Goal: Information Seeking & Learning: Learn about a topic

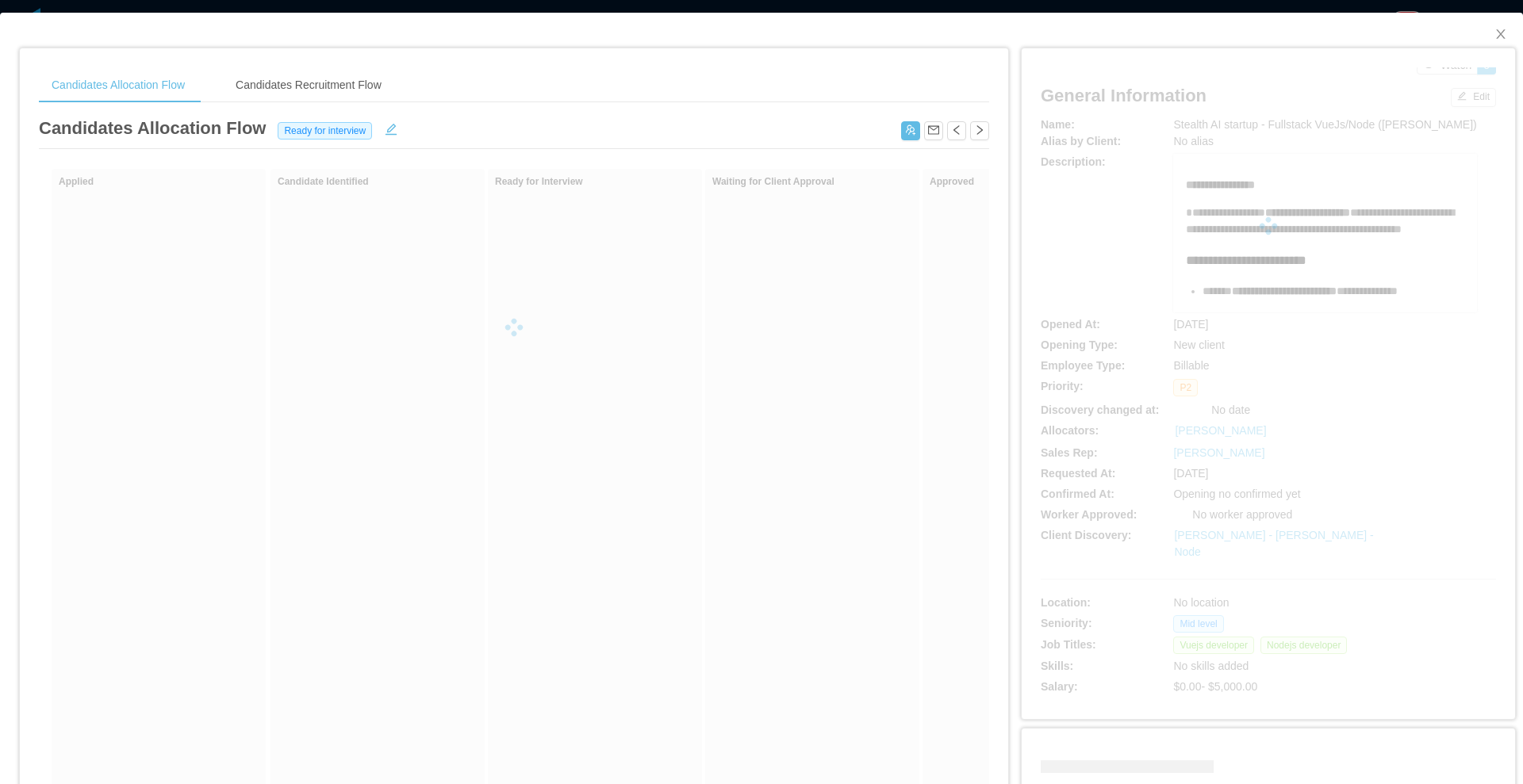
click at [594, 492] on div "Show withdrawn Applied Candidate Identified Ready for Interview Waiting for Cli…" at bounding box center [514, 571] width 950 height 805
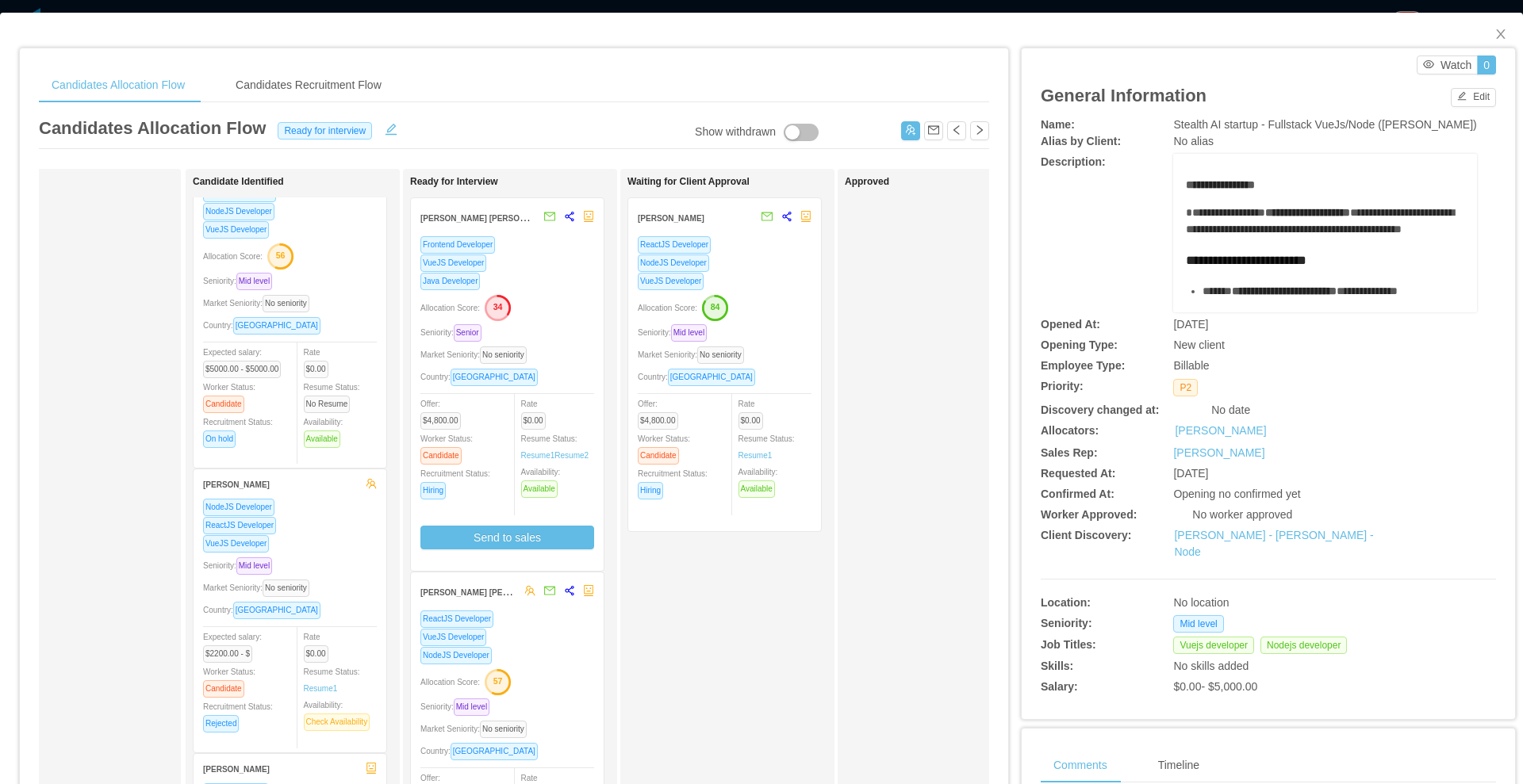
scroll to position [99, 0]
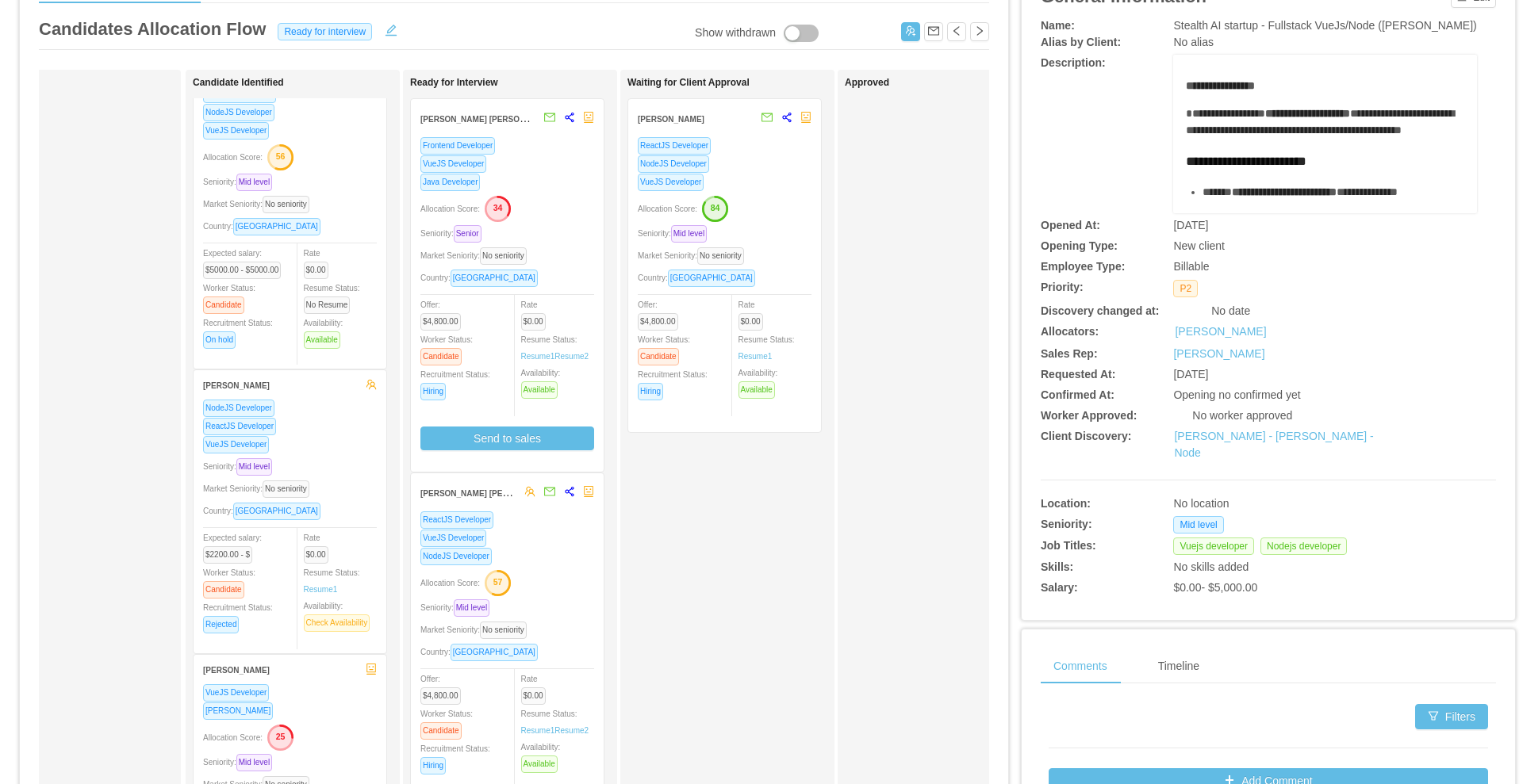
click at [562, 212] on div "Allocation Score: 34" at bounding box center [507, 207] width 174 height 25
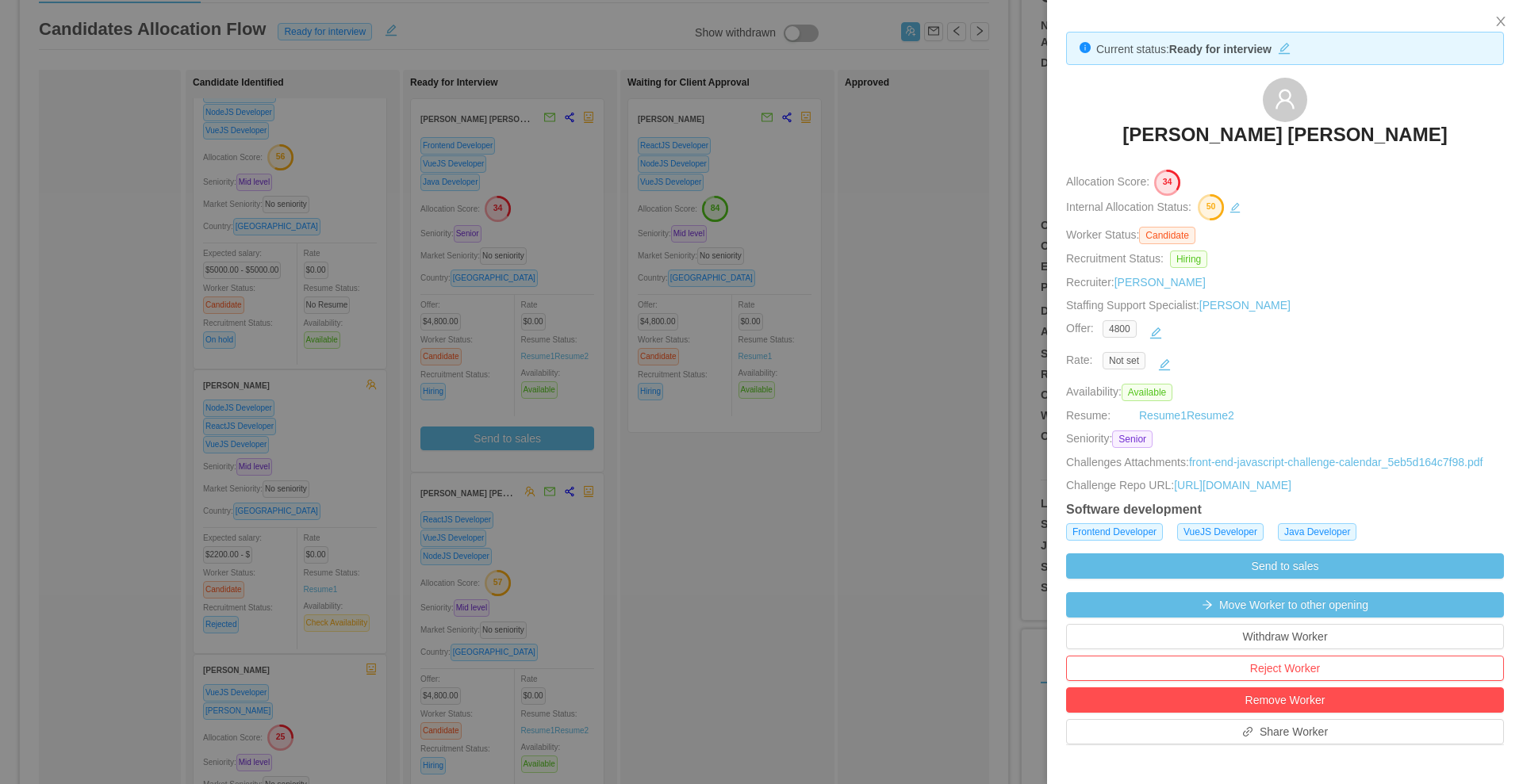
drag, startPoint x: 756, startPoint y: 163, endPoint x: 749, endPoint y: 158, distance: 8.6
click at [754, 162] on div at bounding box center [762, 392] width 1523 height 784
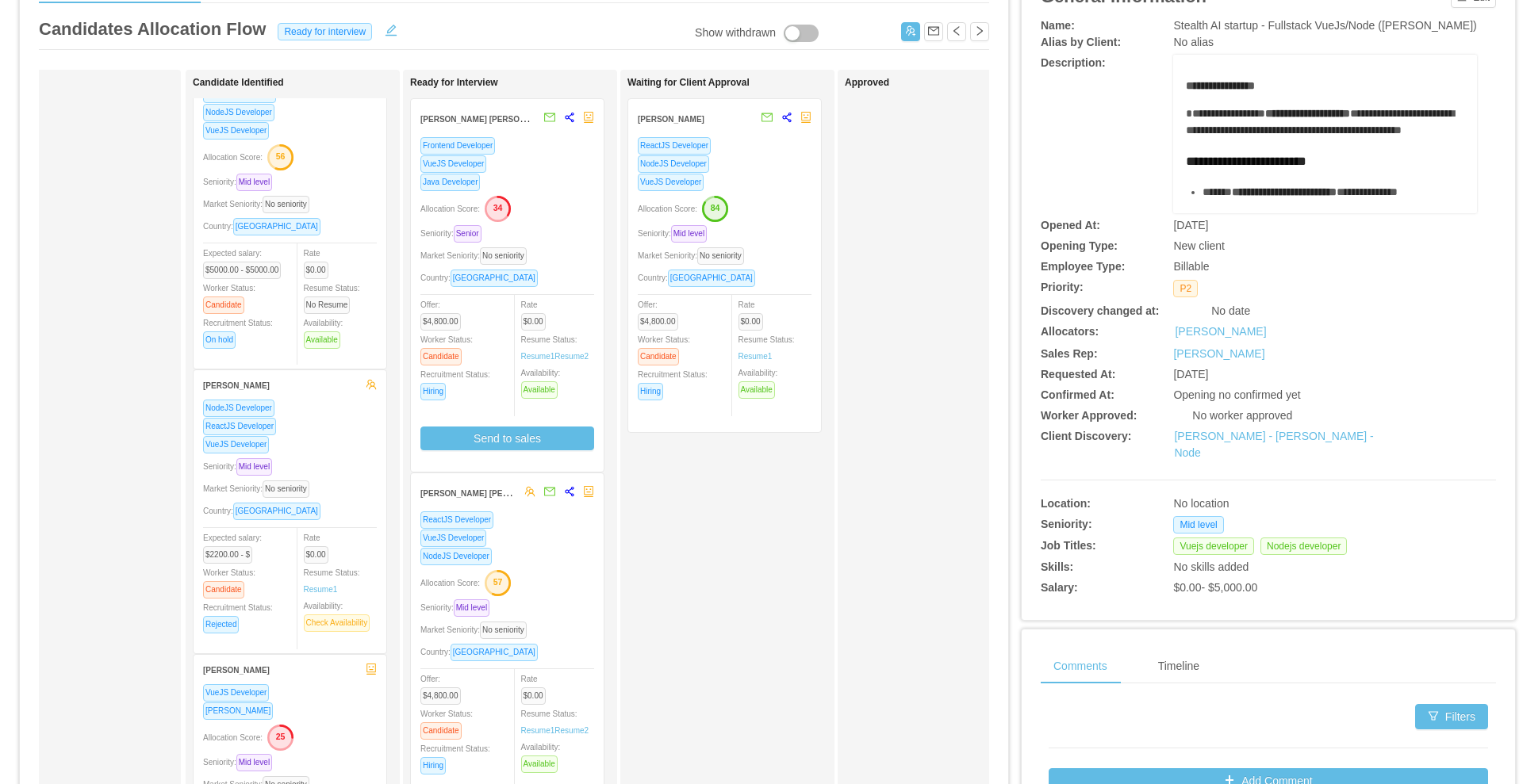
click at [753, 178] on div "VueJS Developer" at bounding box center [725, 182] width 174 height 18
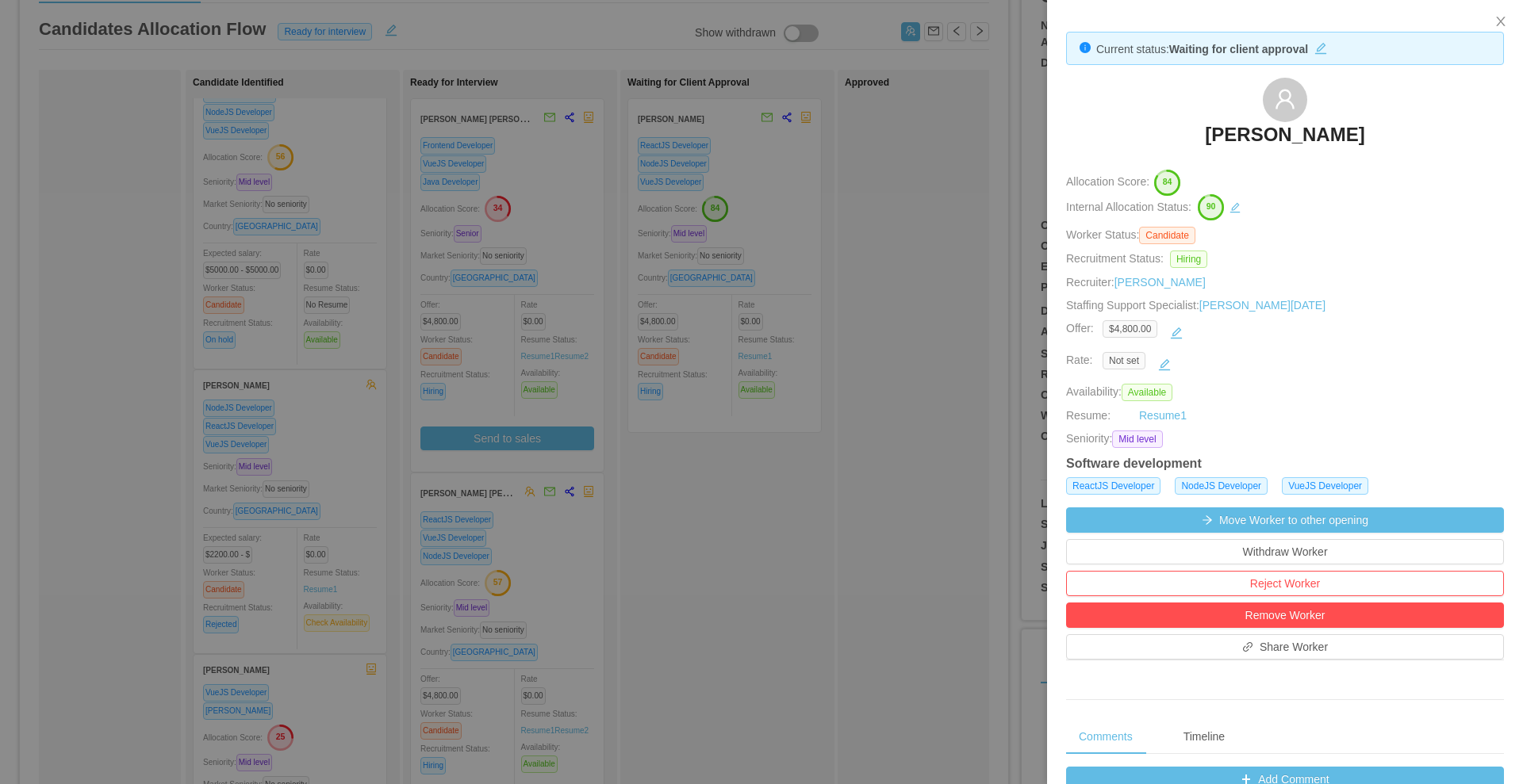
click at [1232, 145] on h3 "Kevin Souza" at bounding box center [1284, 134] width 159 height 25
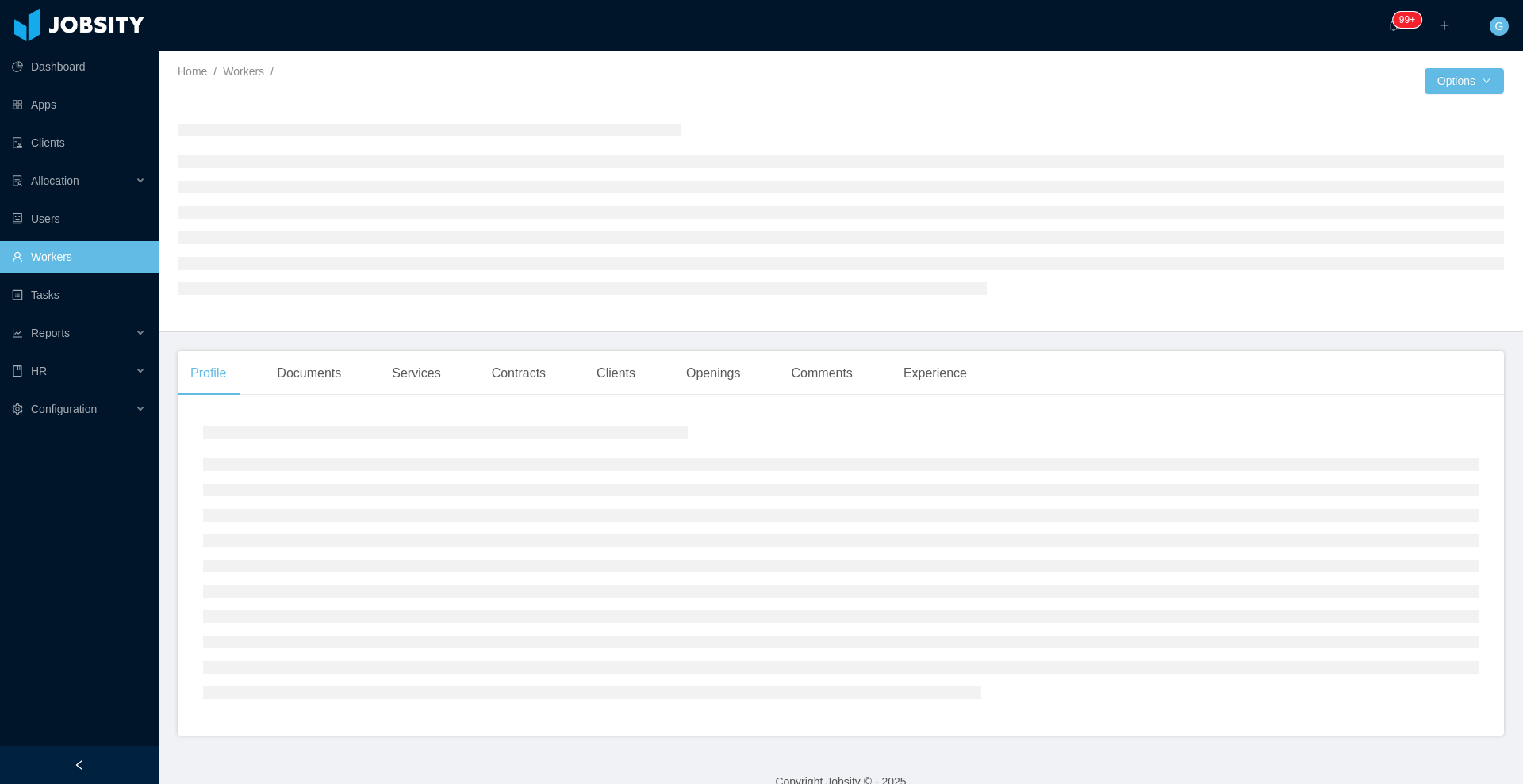
click at [1233, 133] on div at bounding box center [841, 209] width 1326 height 195
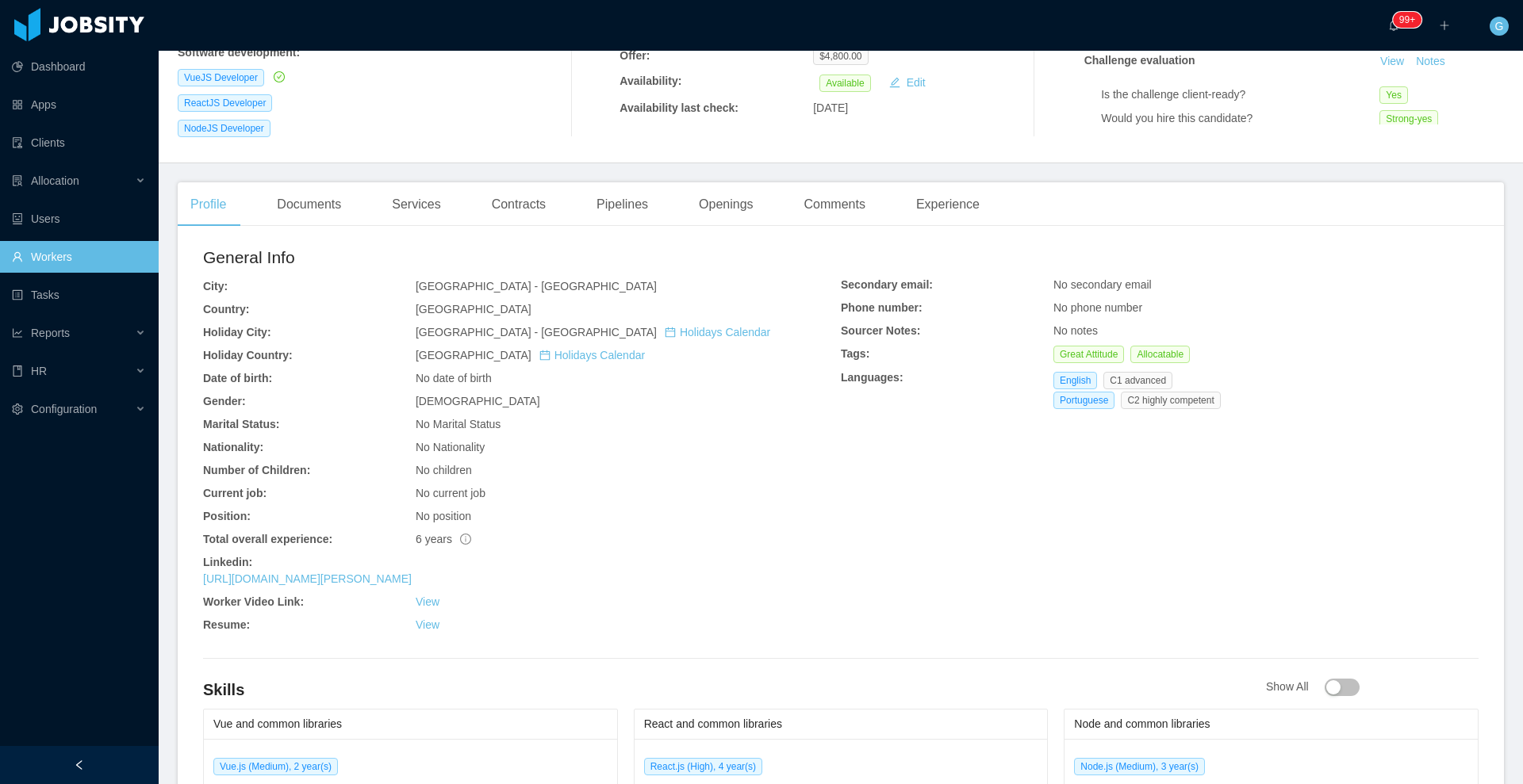
scroll to position [433, 0]
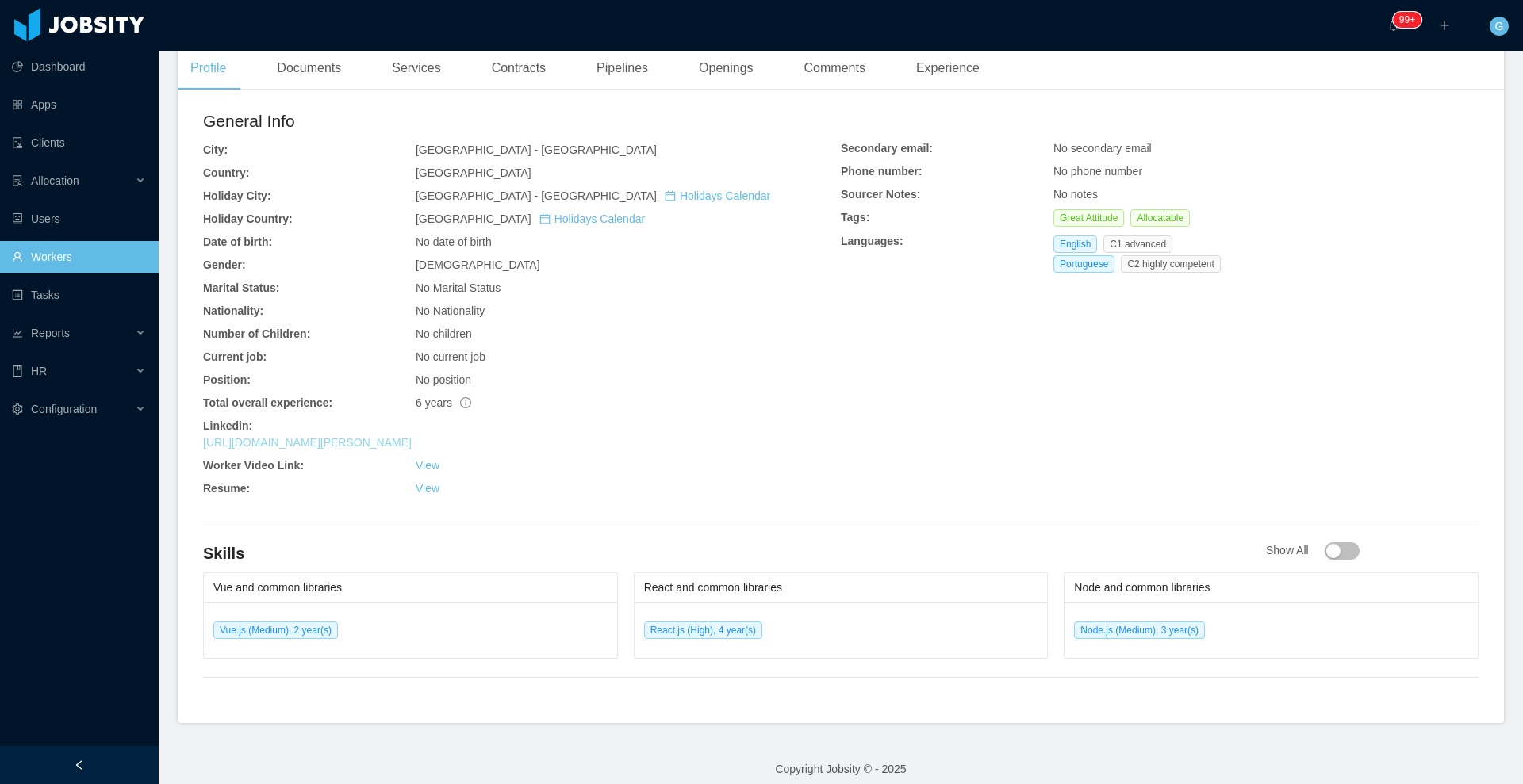
click at [319, 436] on link "https://www.linkedin.com/in/kevin-s-936aa4122" at bounding box center [307, 443] width 209 height 13
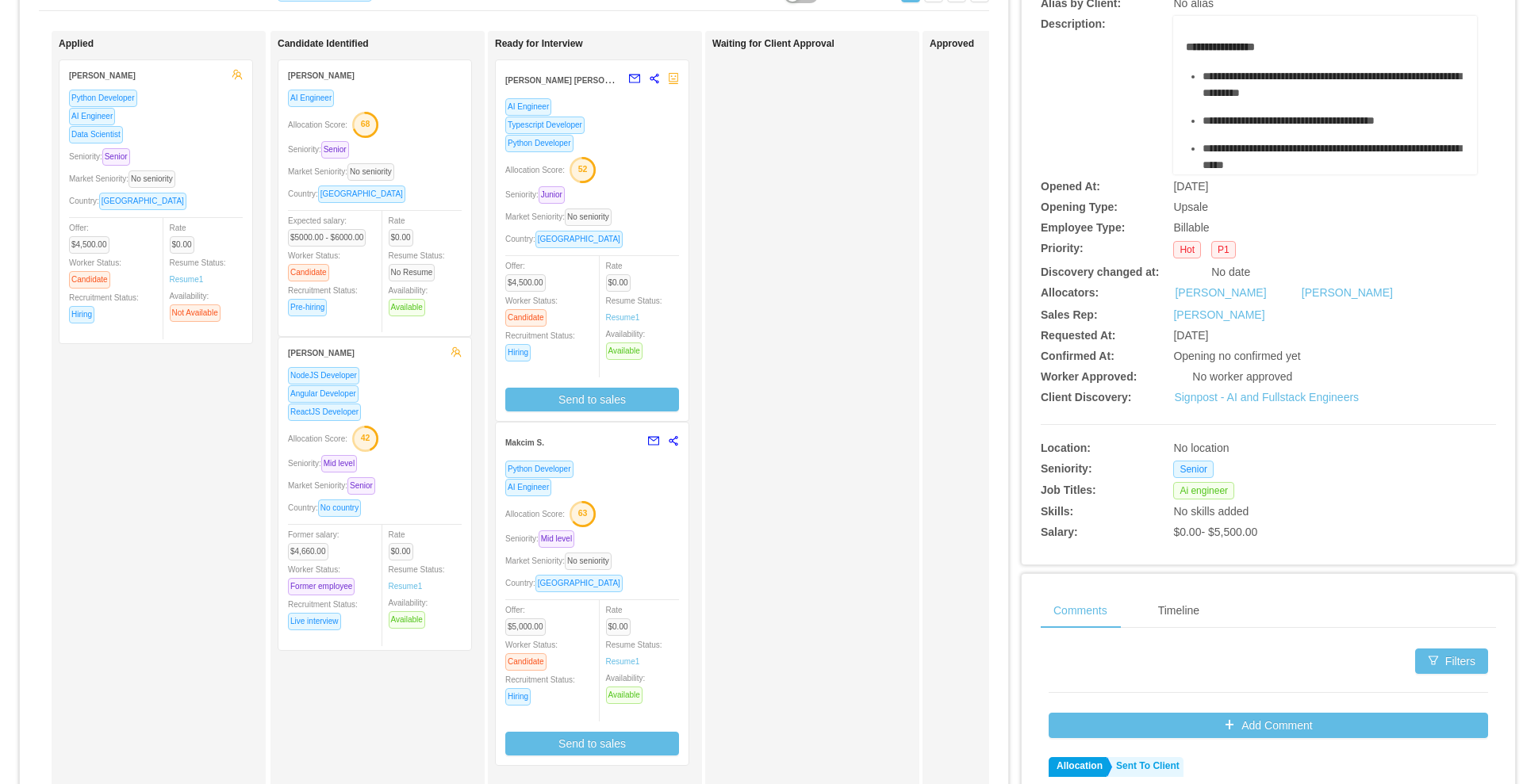
scroll to position [139, 0]
click at [637, 501] on div "Allocation Score: 63" at bounding box center [592, 512] width 174 height 25
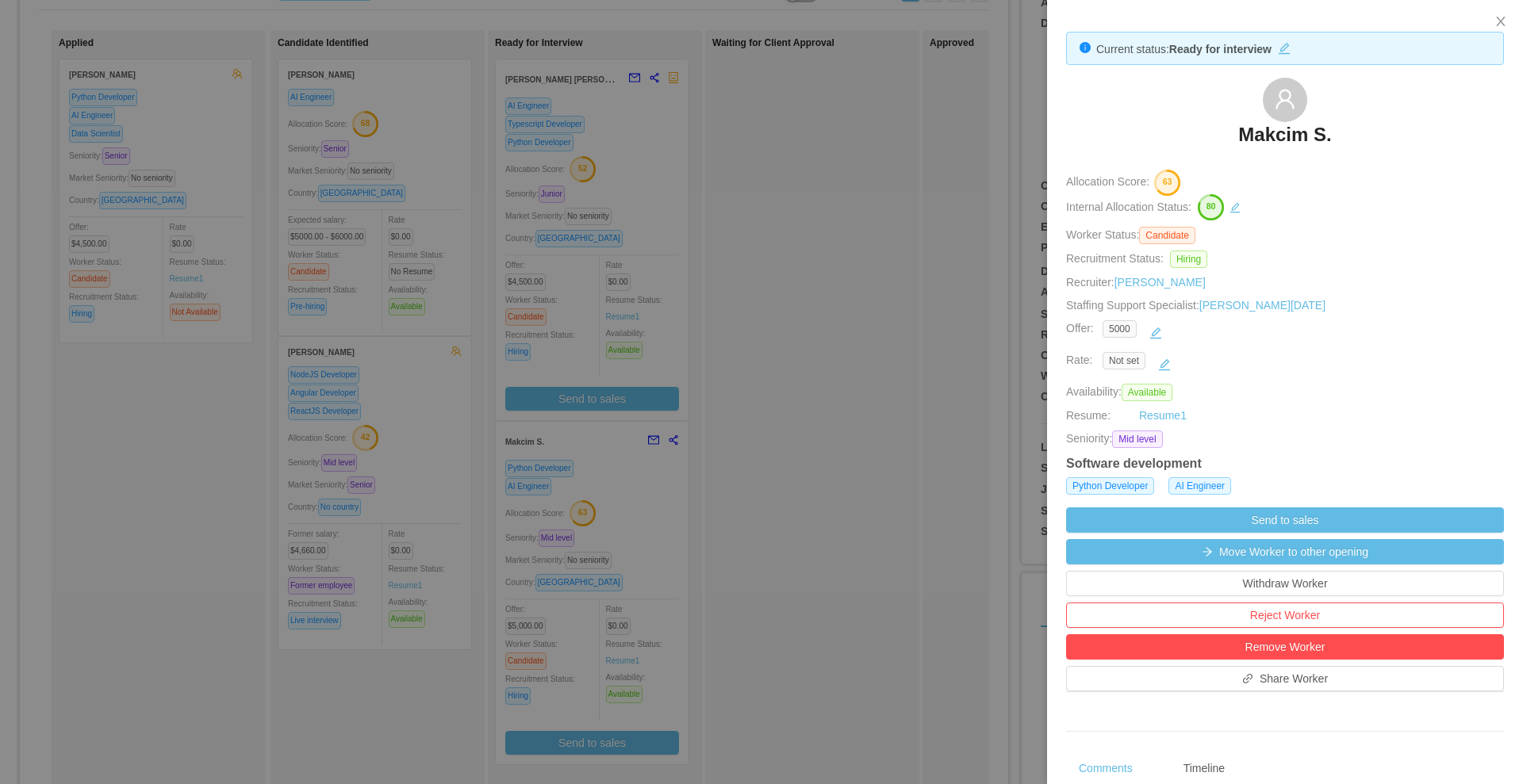
click at [659, 162] on div at bounding box center [762, 392] width 1523 height 784
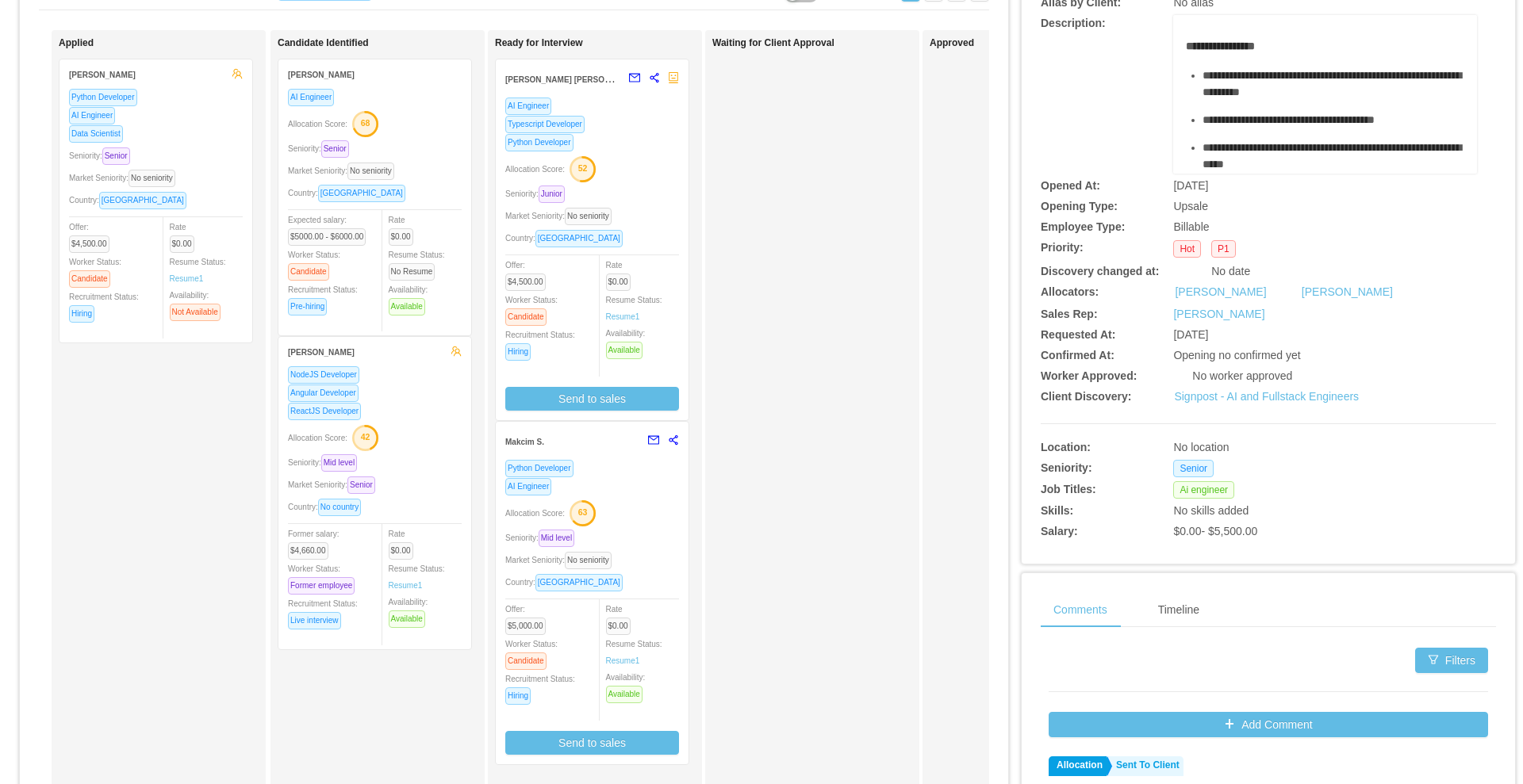
click at [659, 162] on div "Allocation Score: 52" at bounding box center [592, 167] width 174 height 25
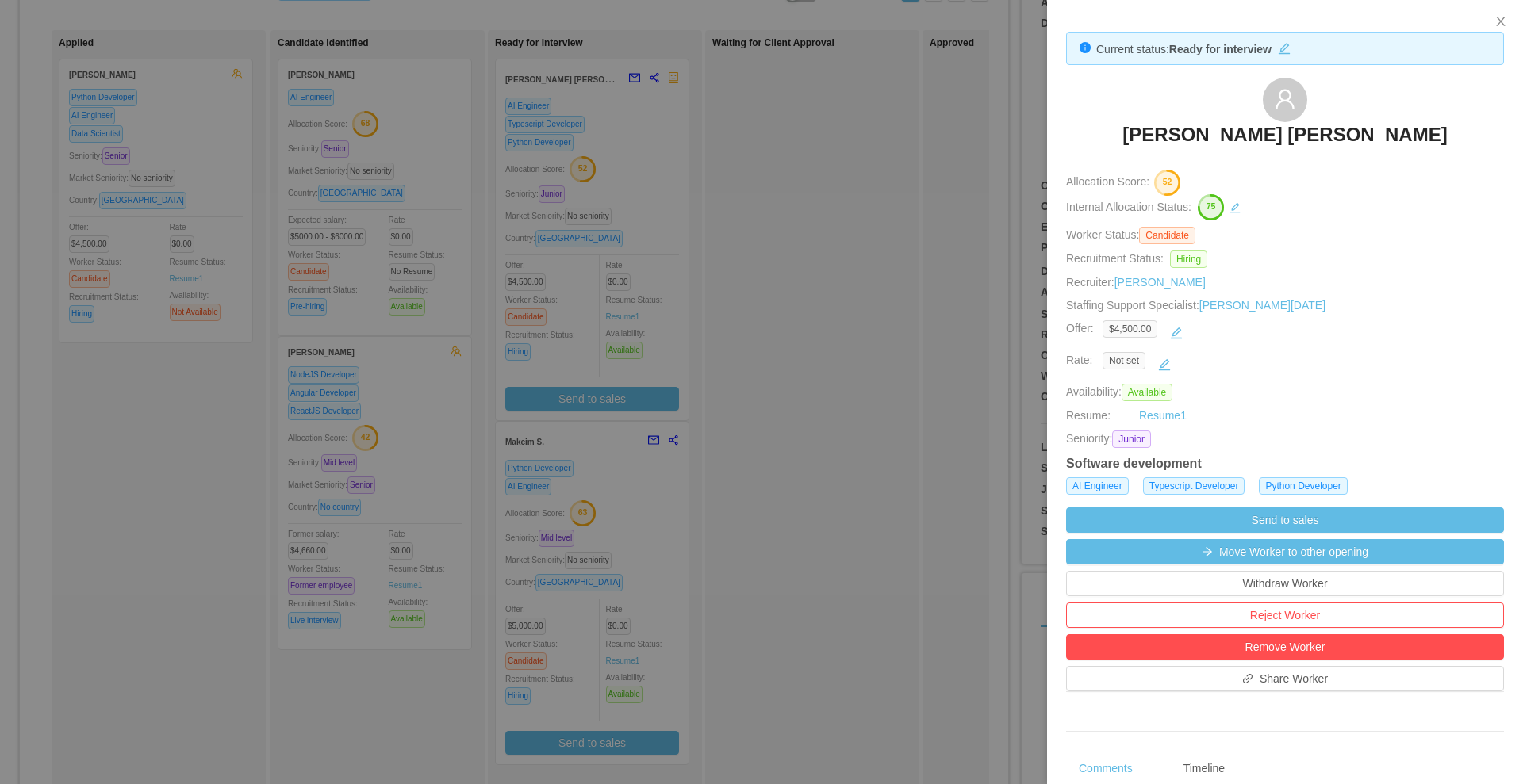
click at [1229, 135] on h3 "Henrique Leme de Brito" at bounding box center [1284, 134] width 324 height 25
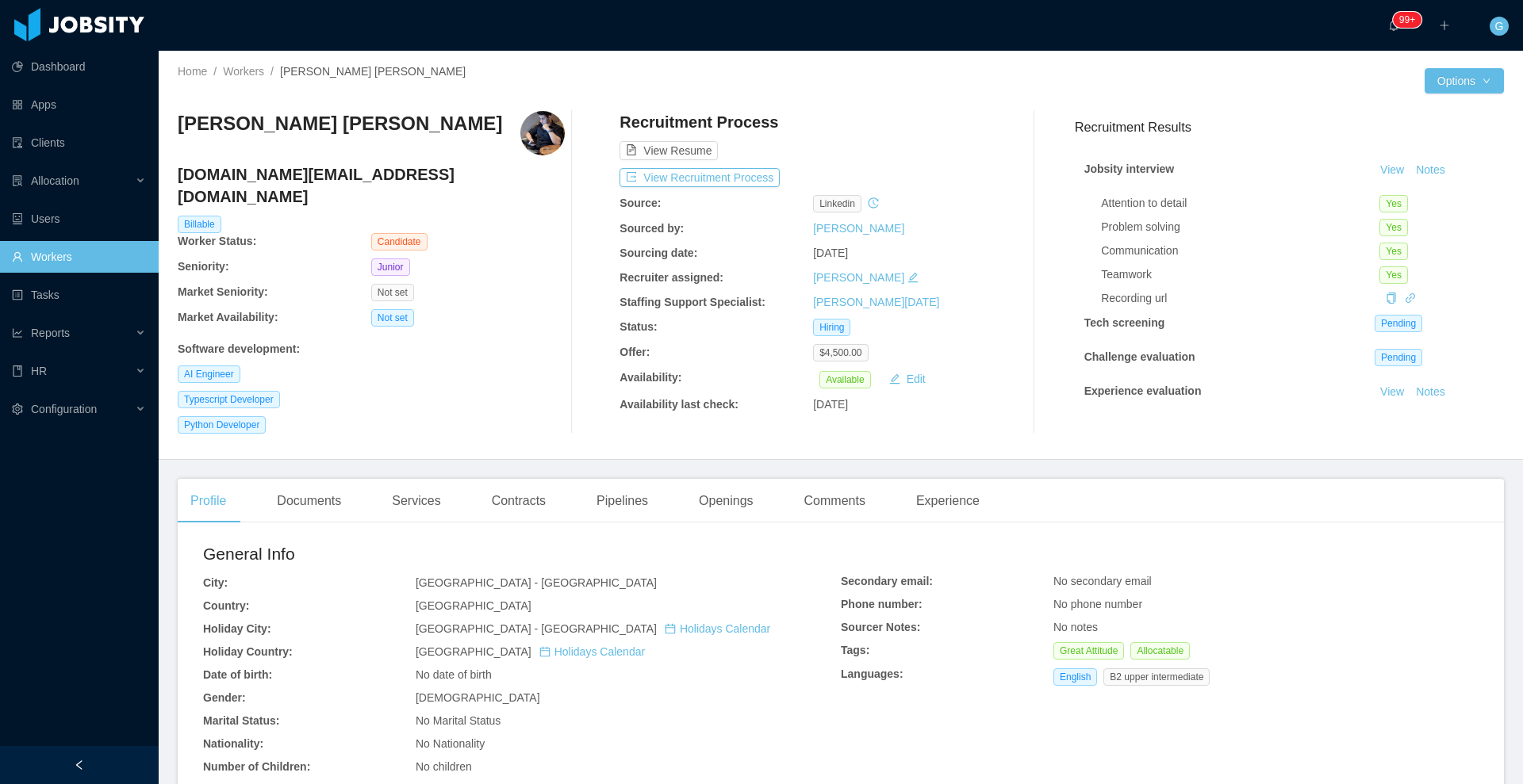
click at [283, 513] on div "Profile Documents Services Contracts Pipelines Openings Comments Experience Gen…" at bounding box center [841, 739] width 1326 height 522
click at [302, 499] on div "Documents" at bounding box center [309, 500] width 89 height 45
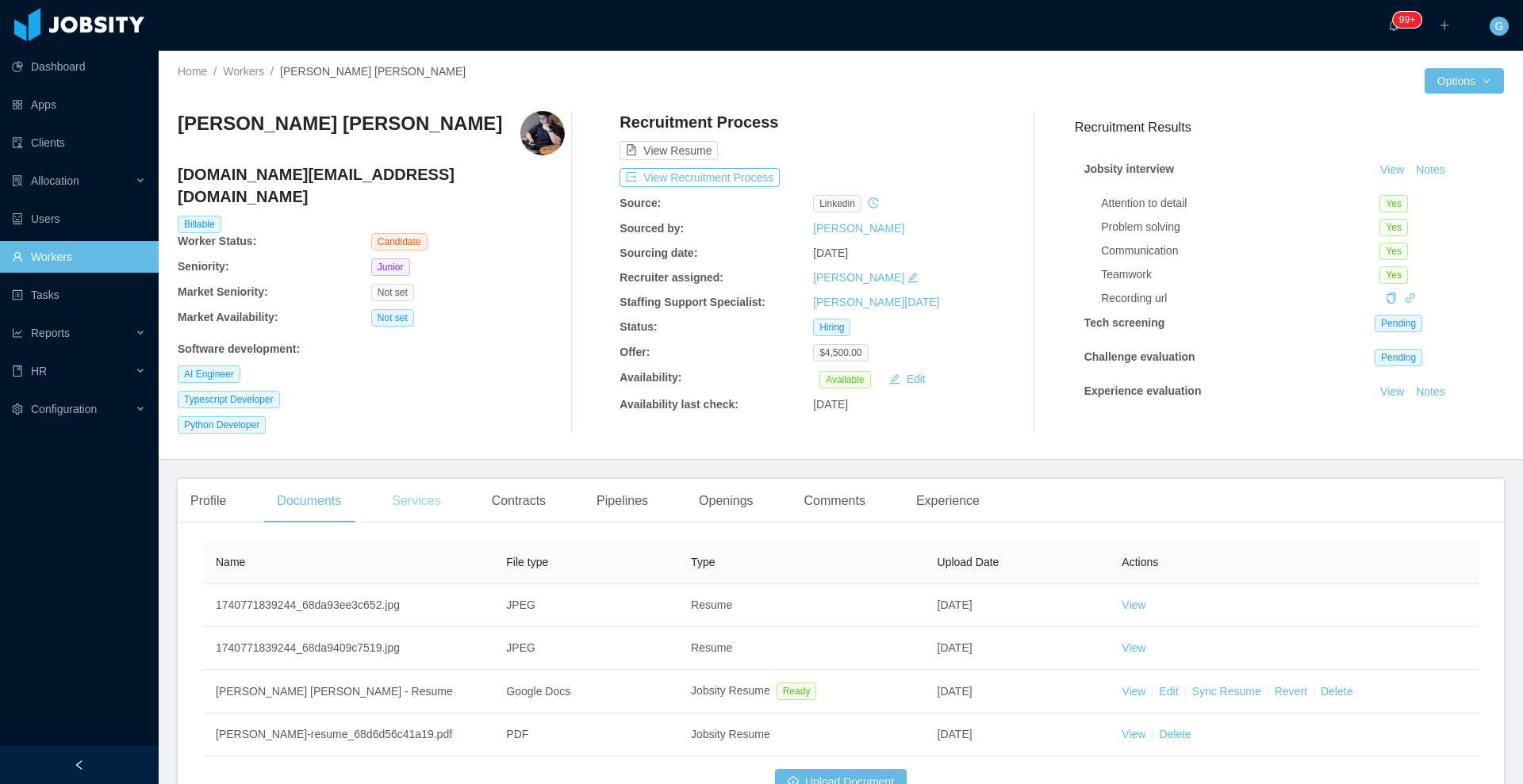
scroll to position [97, 0]
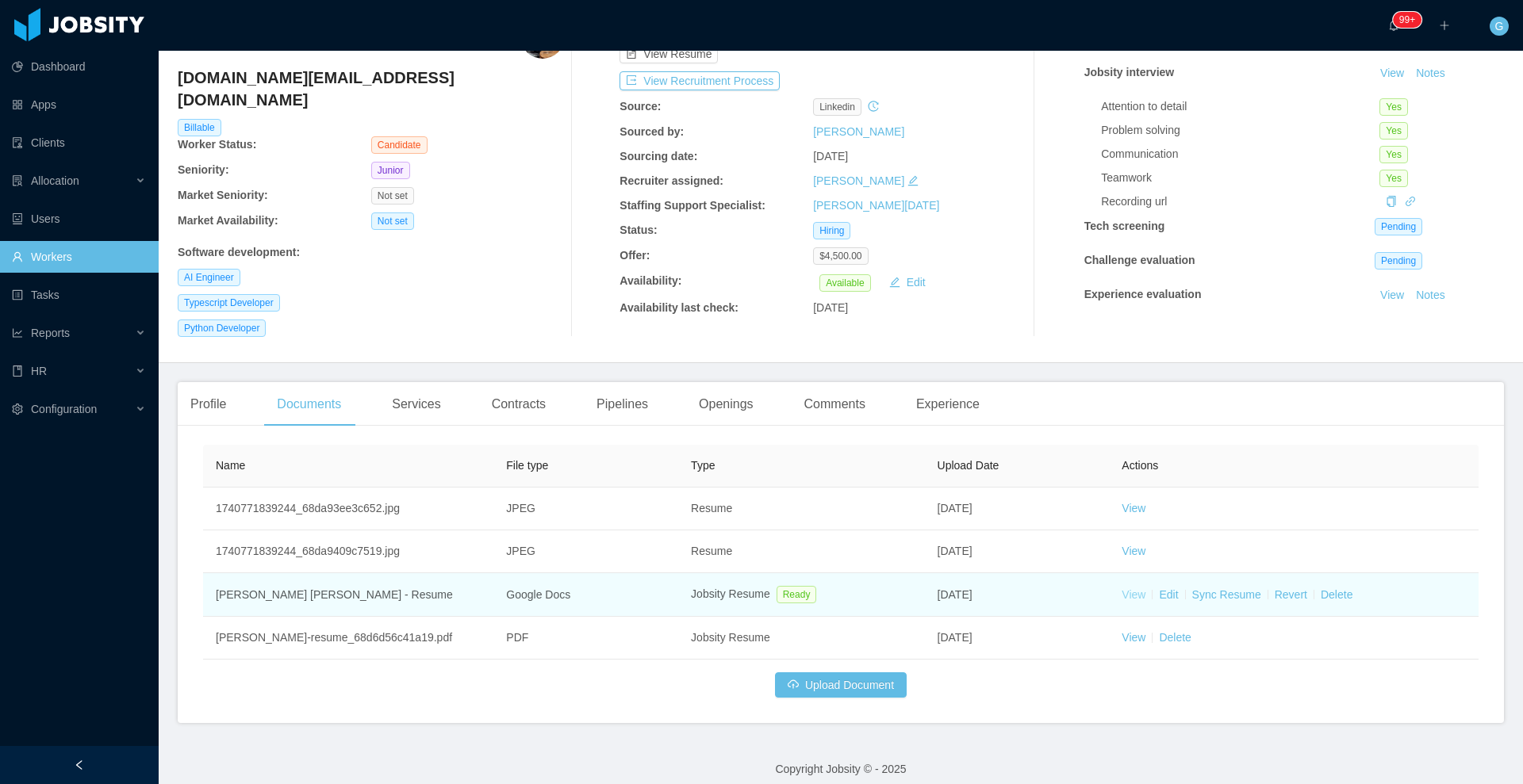
click at [1124, 588] on link "View" at bounding box center [1133, 595] width 24 height 13
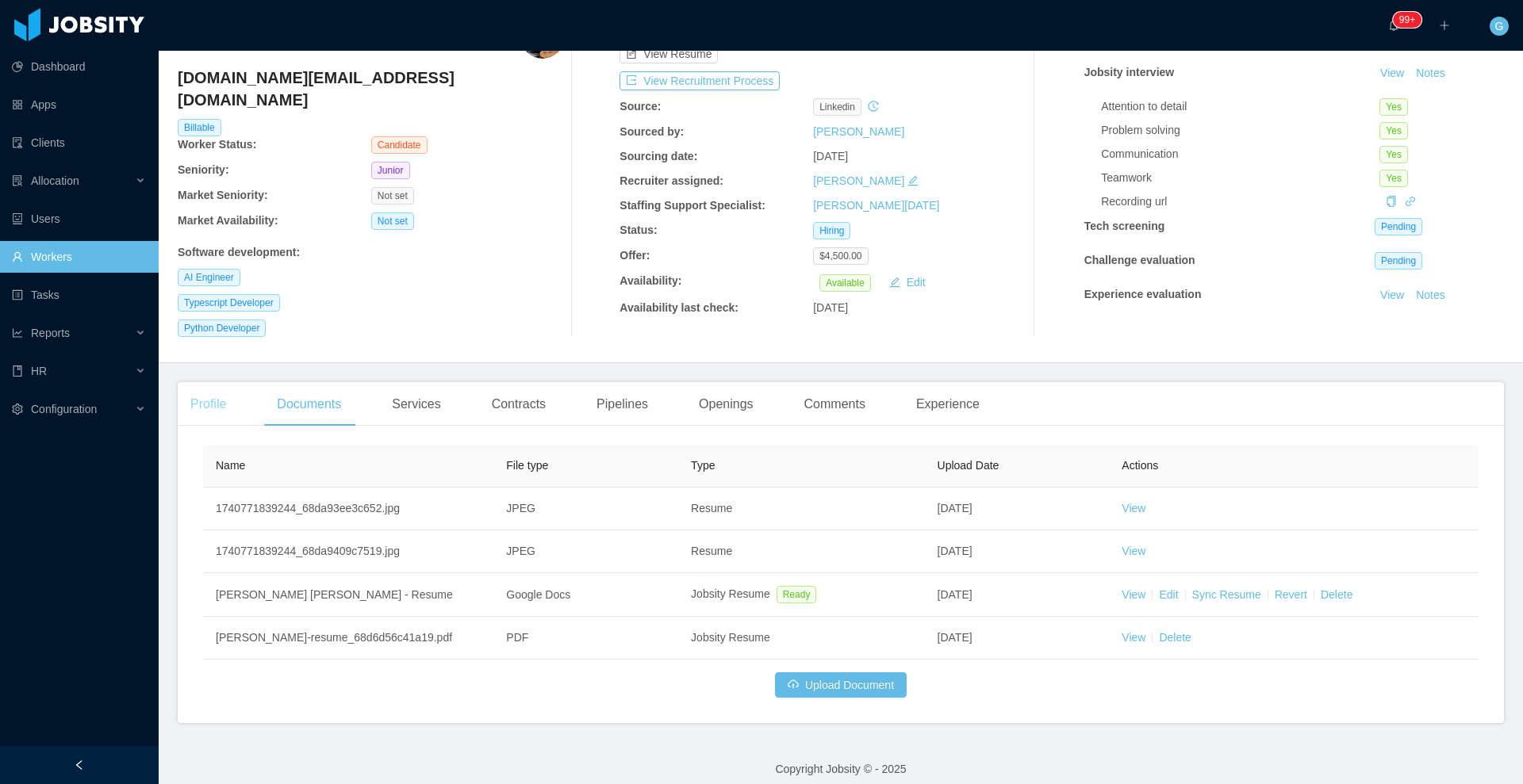
click at [214, 383] on div "Profile" at bounding box center [208, 404] width 61 height 45
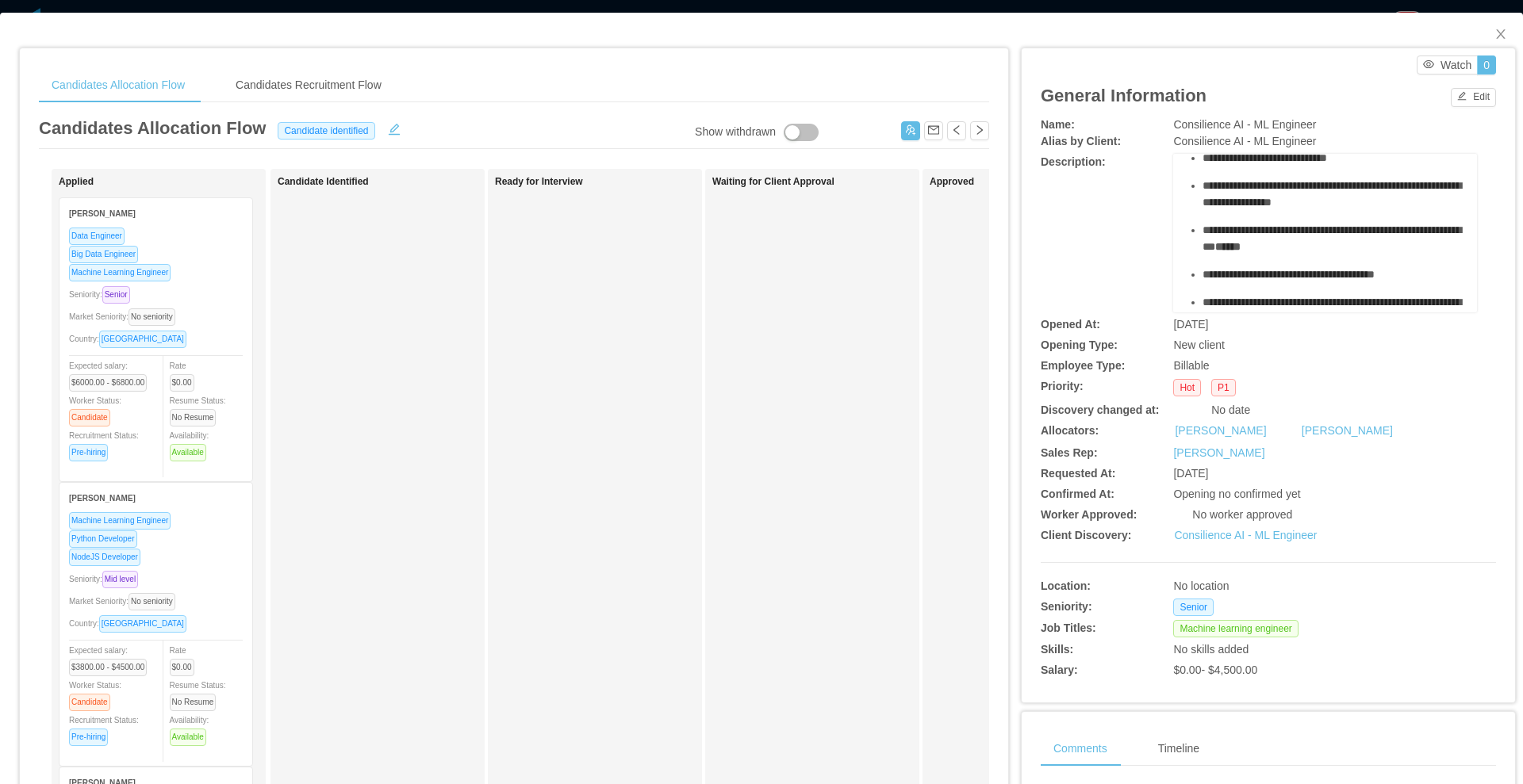
scroll to position [413, 0]
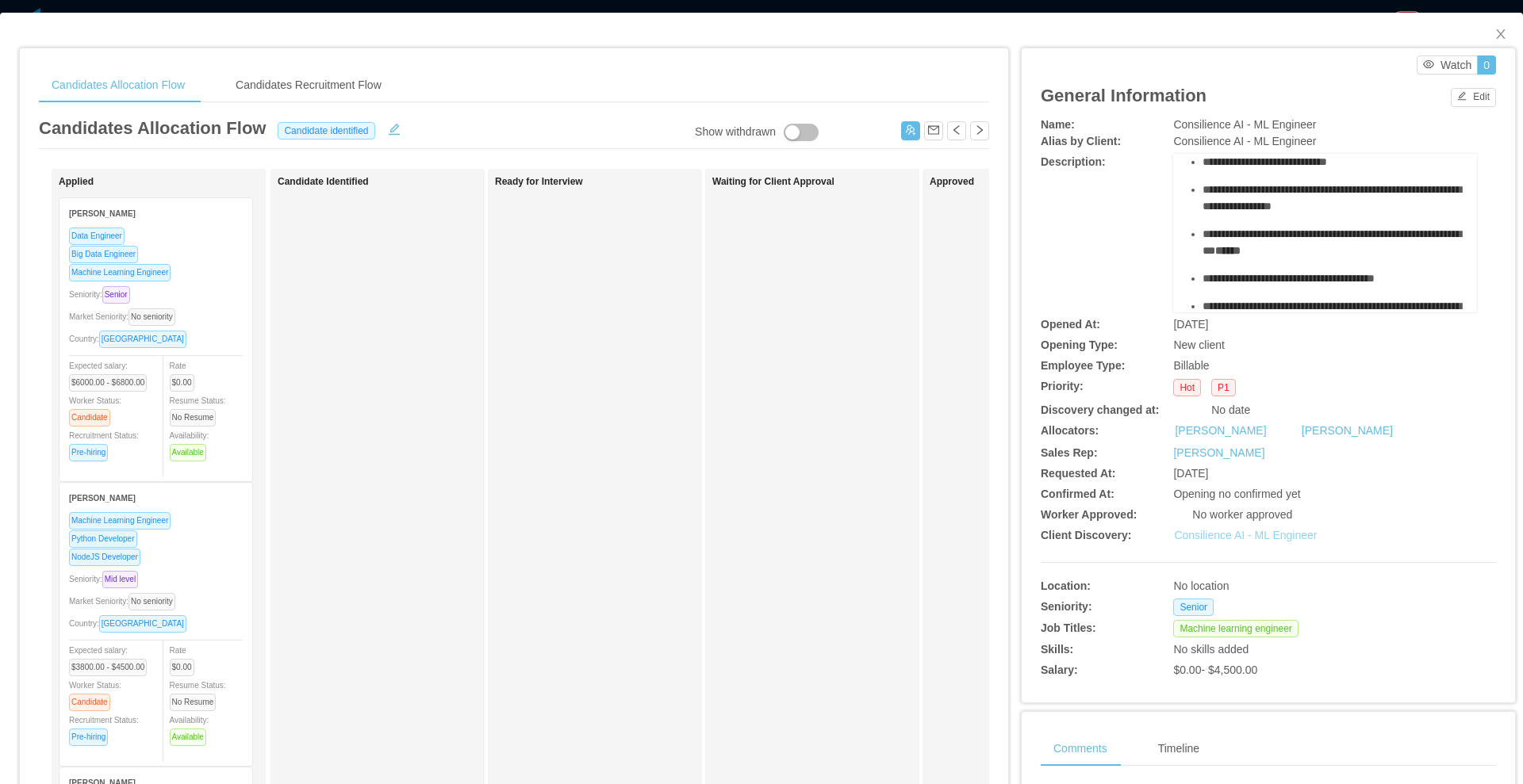
click at [1219, 539] on link "Consilience AI - ML Engineer" at bounding box center [1245, 535] width 143 height 13
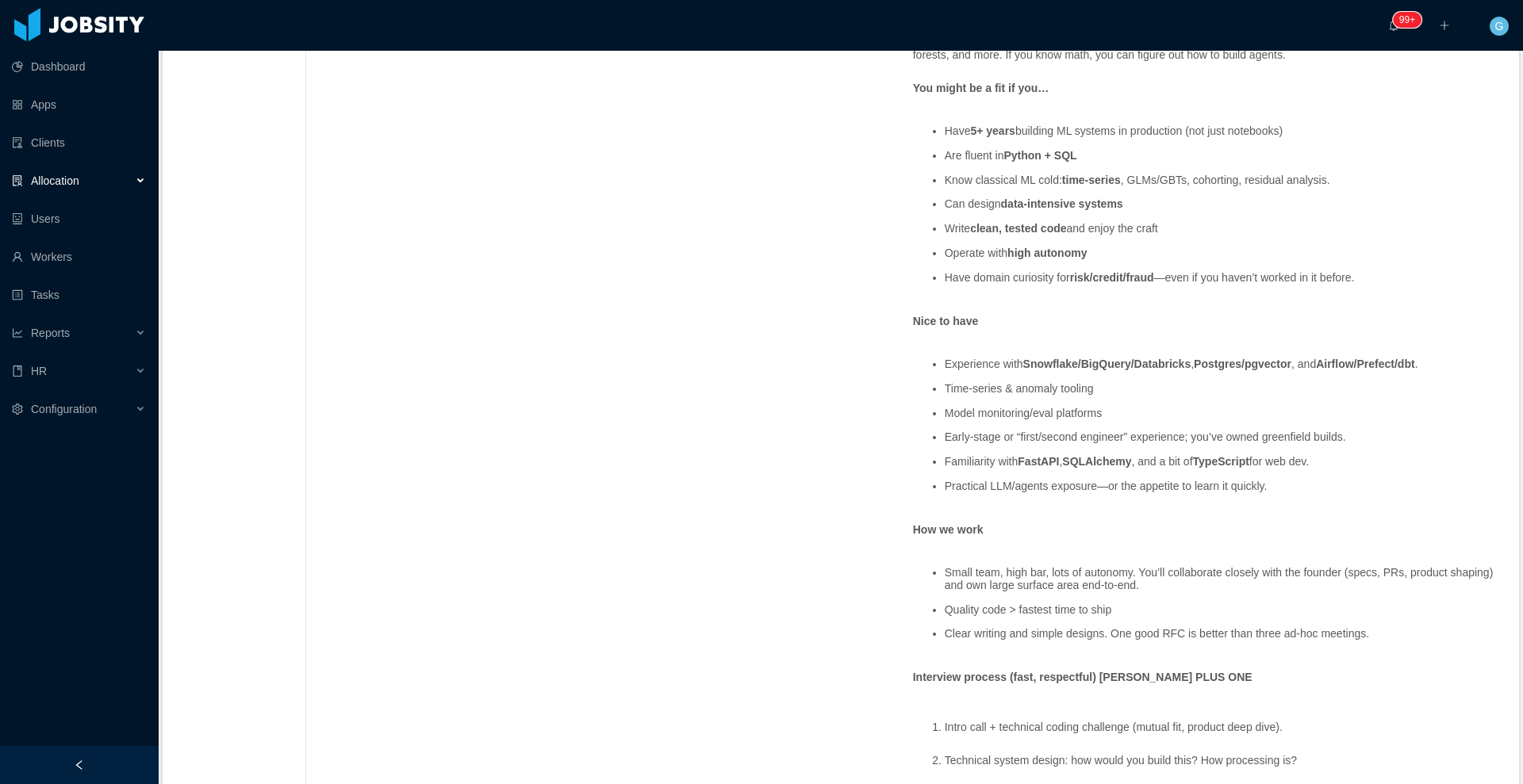
scroll to position [468, 0]
click at [968, 562] on ul "Small team, high bar, lots of autonomy. You’ll collaborate closely with the fou…" at bounding box center [1206, 607] width 587 height 97
drag, startPoint x: 1146, startPoint y: 188, endPoint x: 1165, endPoint y: 186, distance: 19.1
click at [1165, 186] on li "Know classical ML cold: time-series , GLMs/GBTs, cohorting, residual analysis." at bounding box center [1221, 184] width 555 height 12
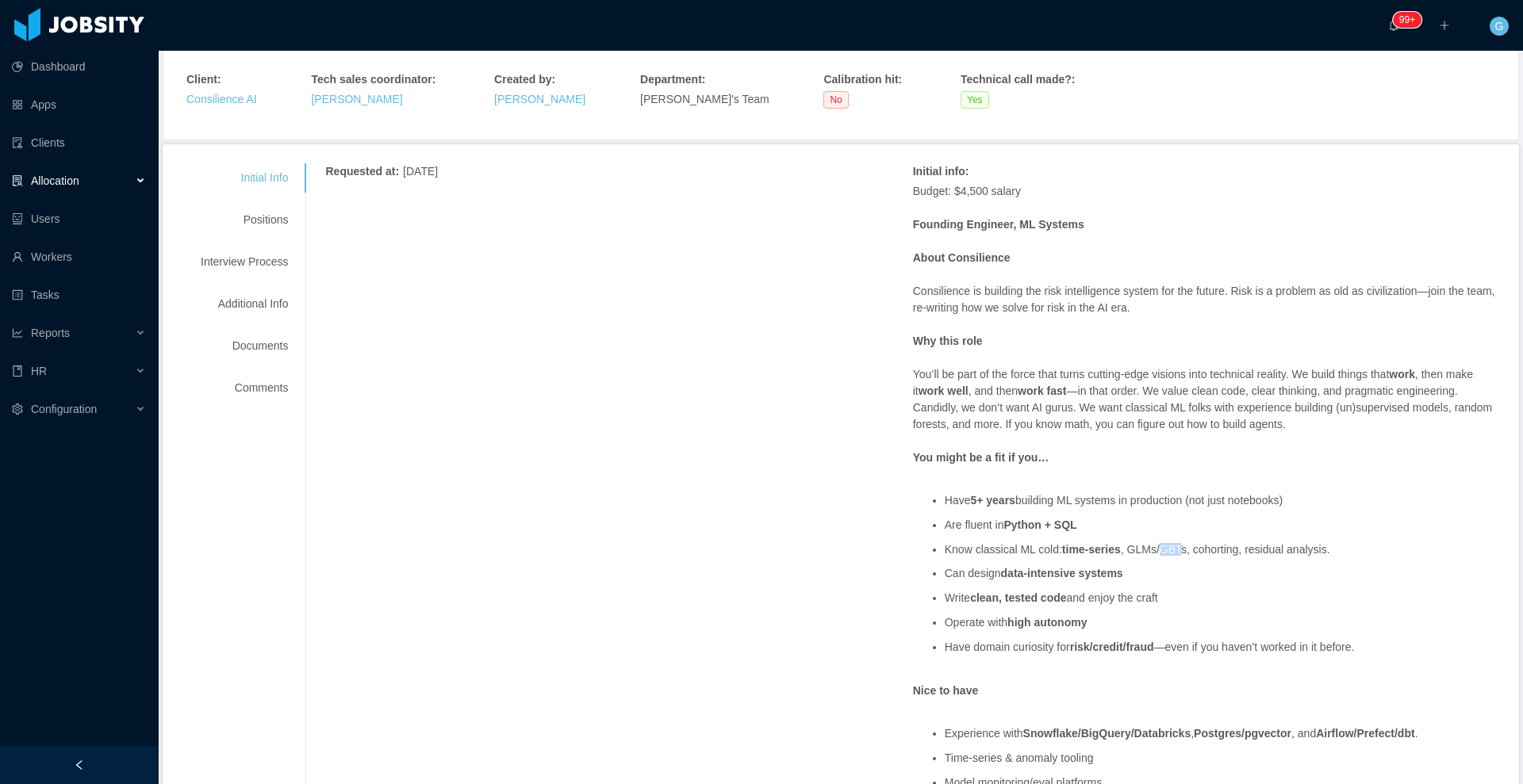
scroll to position [90, 0]
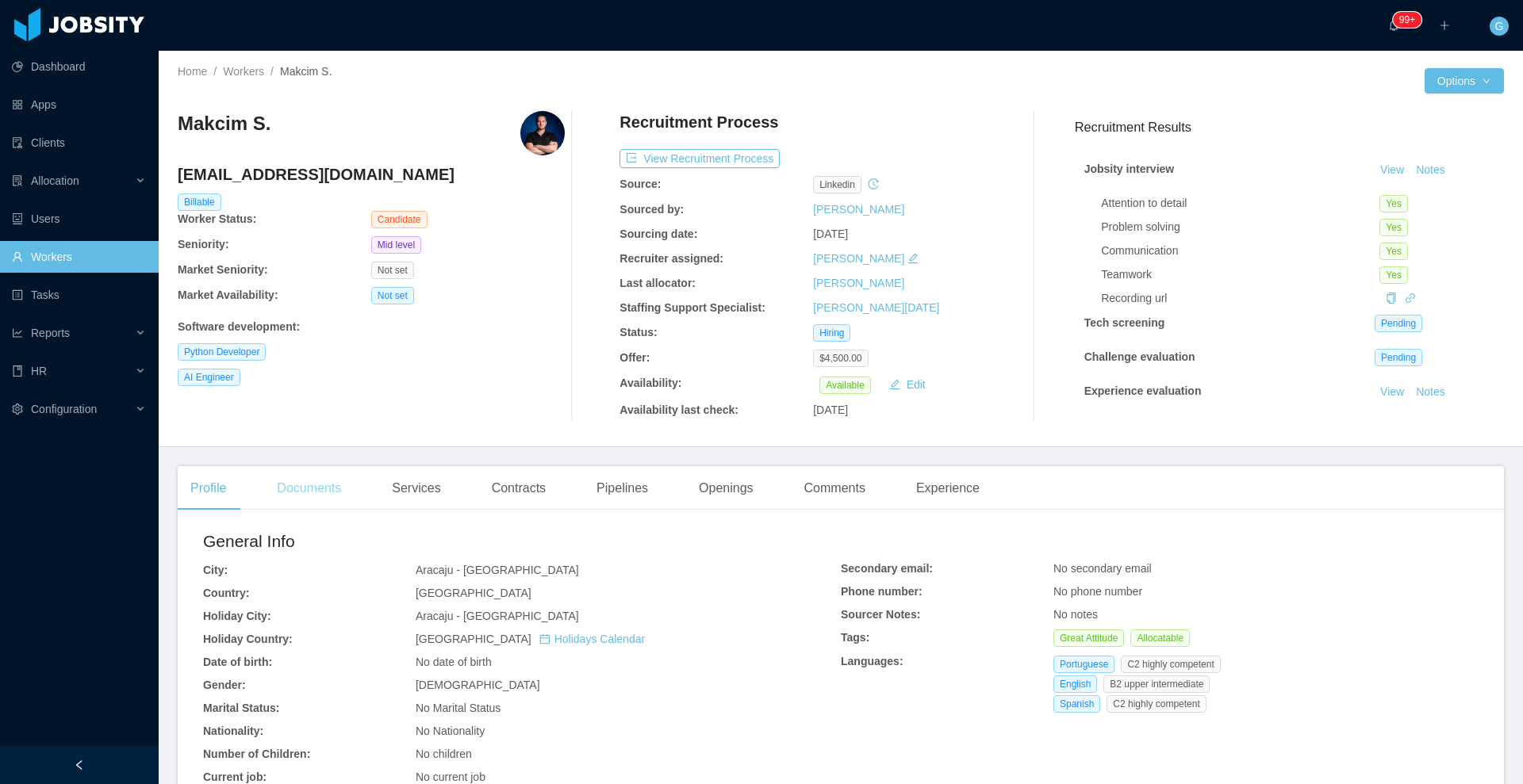
click at [295, 483] on div "Documents" at bounding box center [309, 488] width 89 height 45
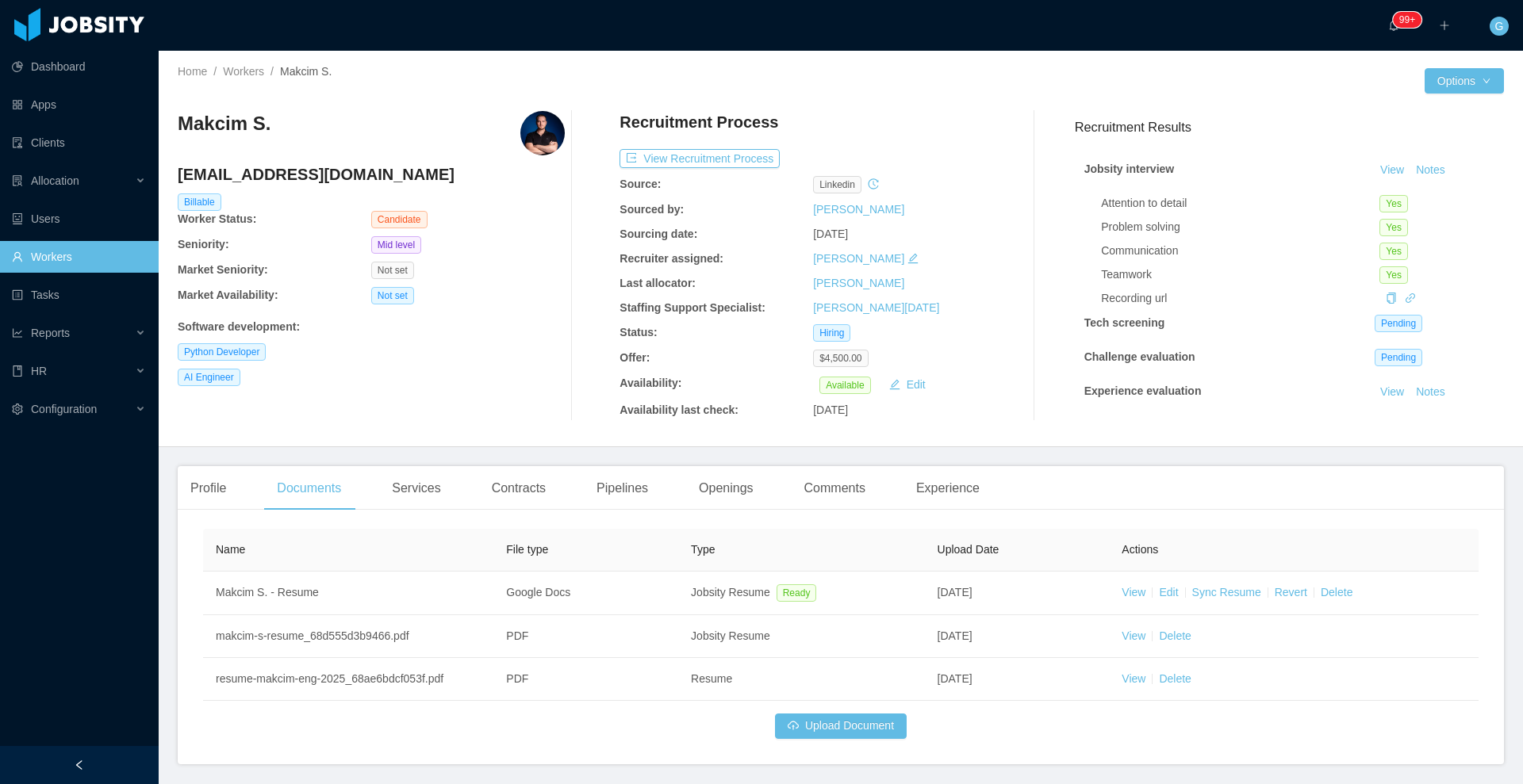
scroll to position [54, 0]
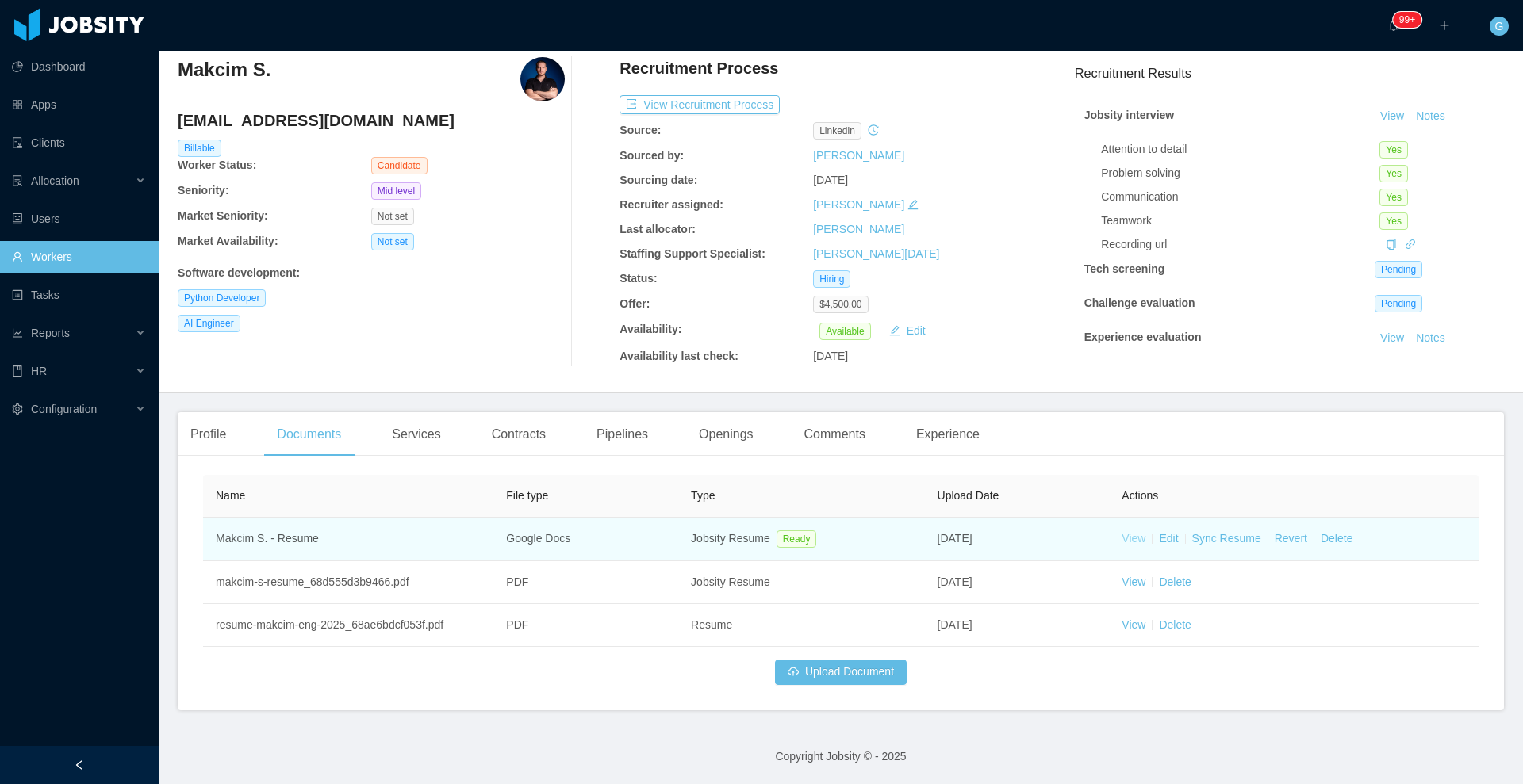
click at [1126, 535] on link "View" at bounding box center [1133, 539] width 24 height 13
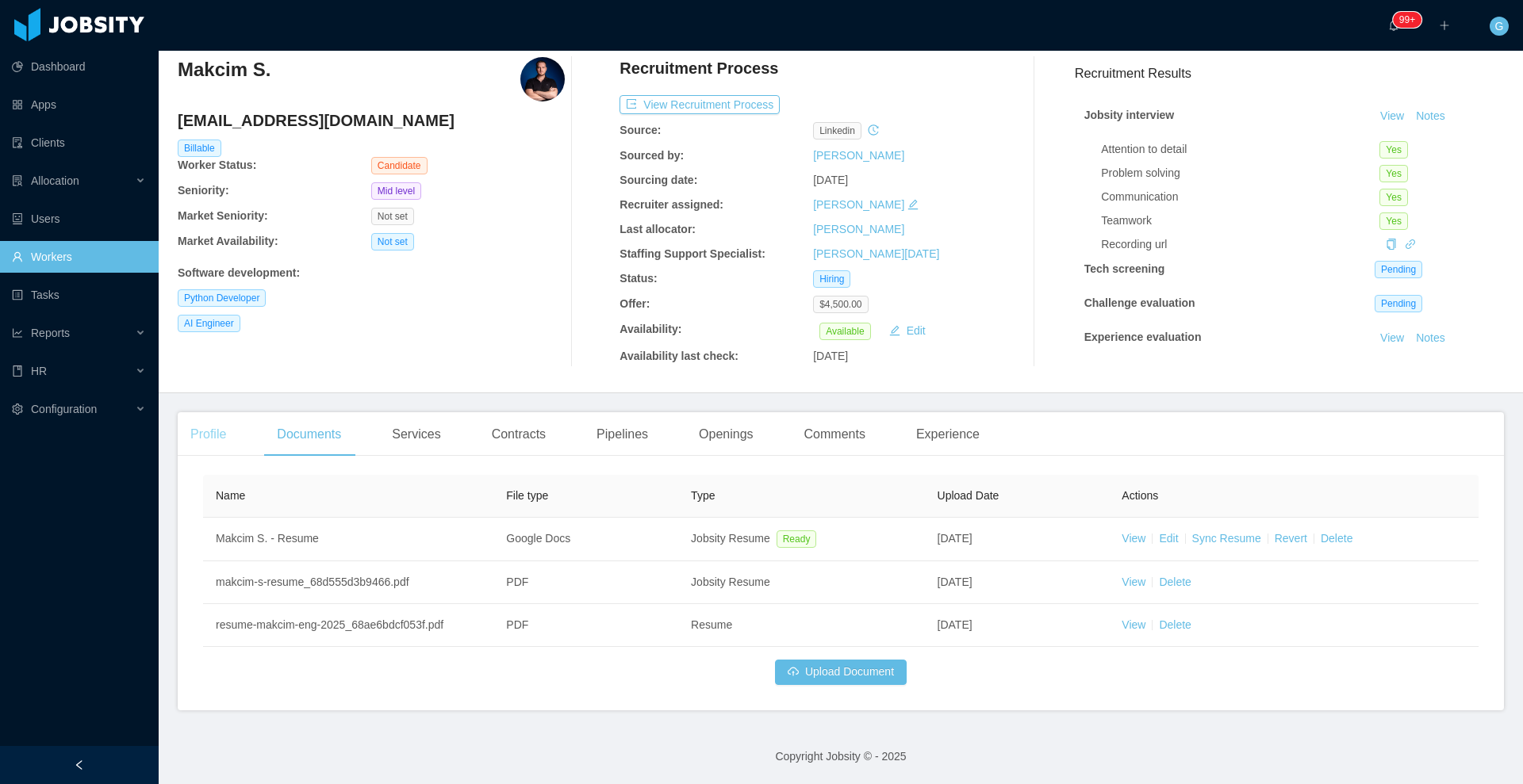
click at [203, 446] on div "Profile" at bounding box center [208, 434] width 61 height 45
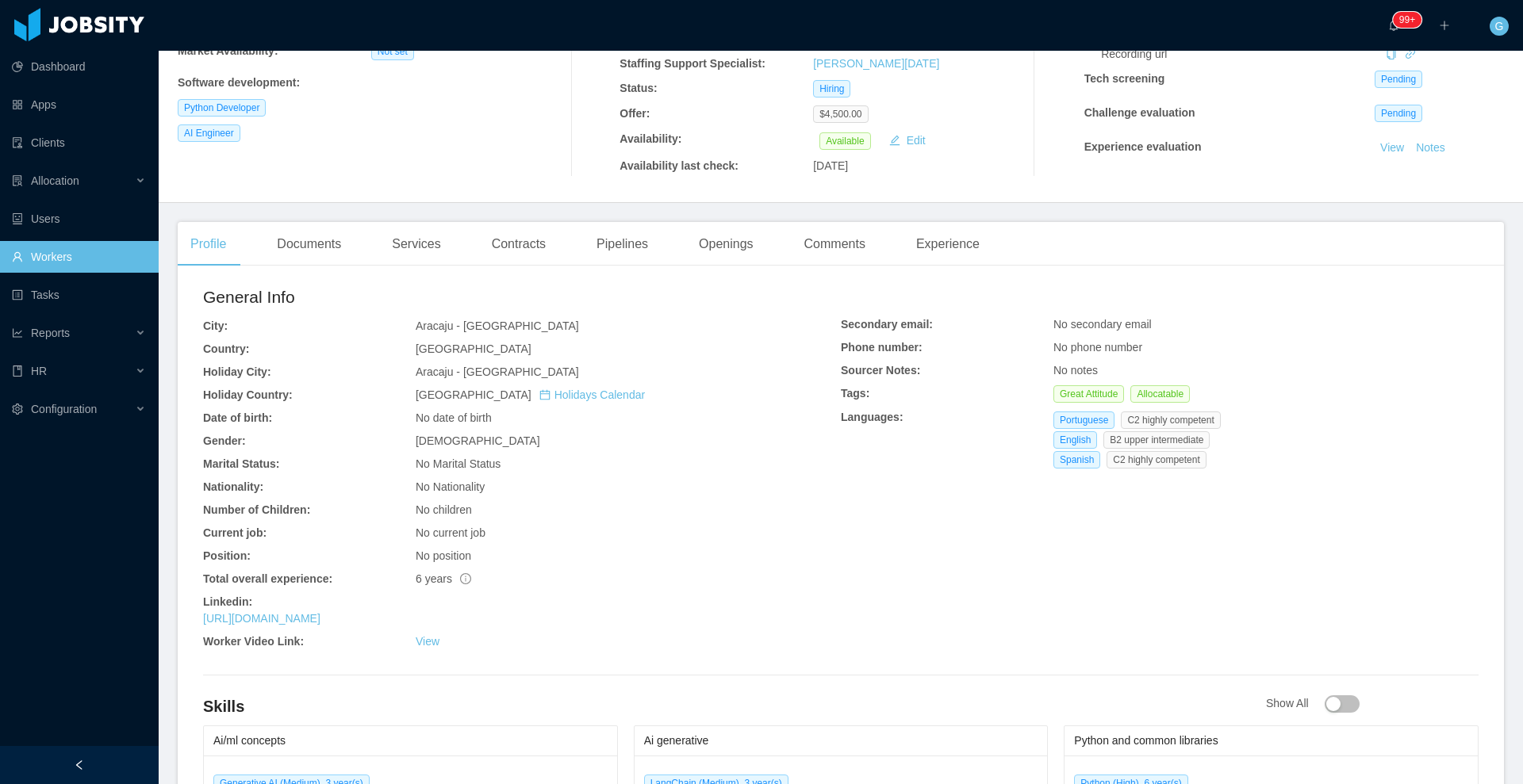
scroll to position [351, 0]
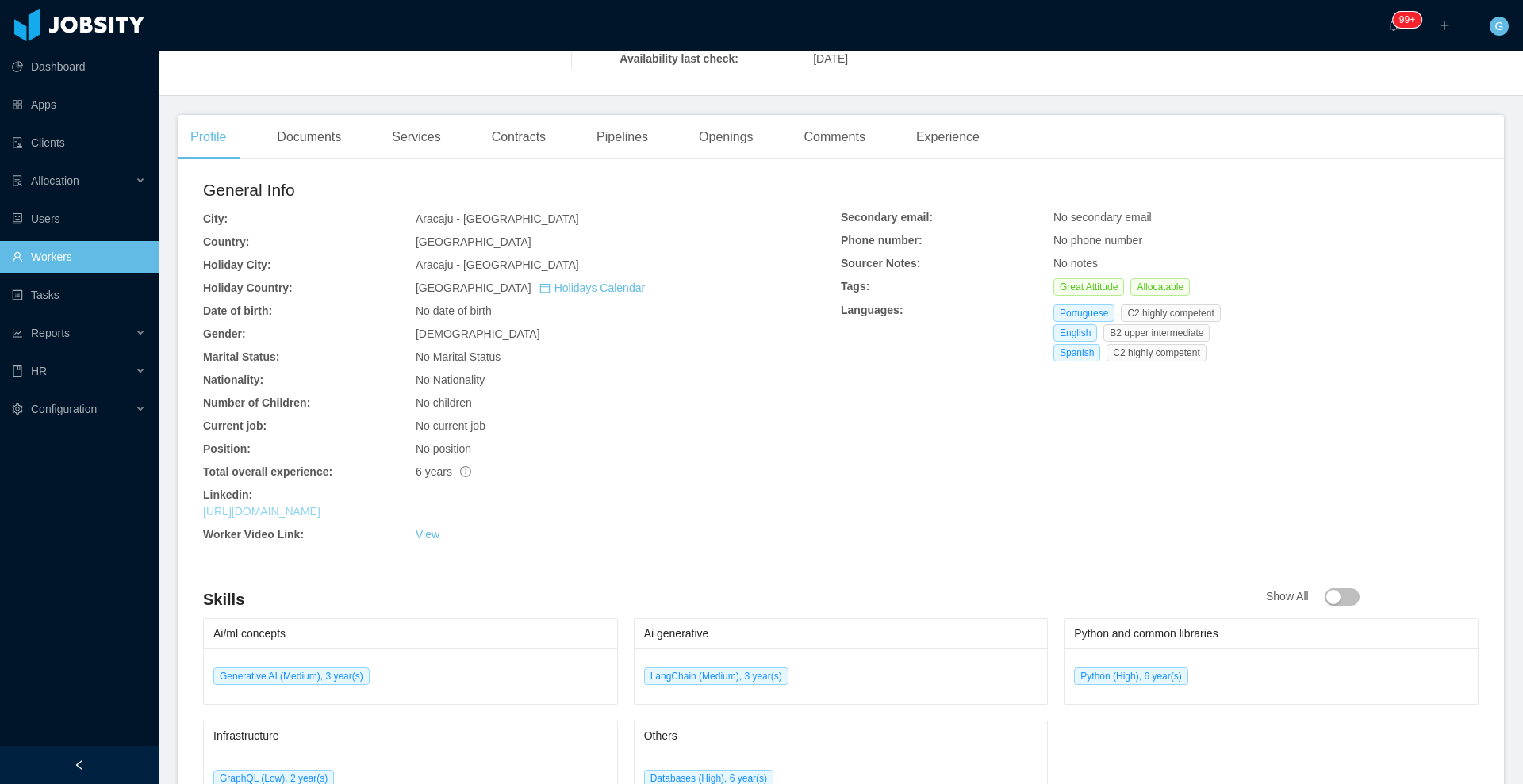
click at [320, 515] on link "https://www.linkedin.com/in/makcim-s" at bounding box center [262, 512] width 117 height 13
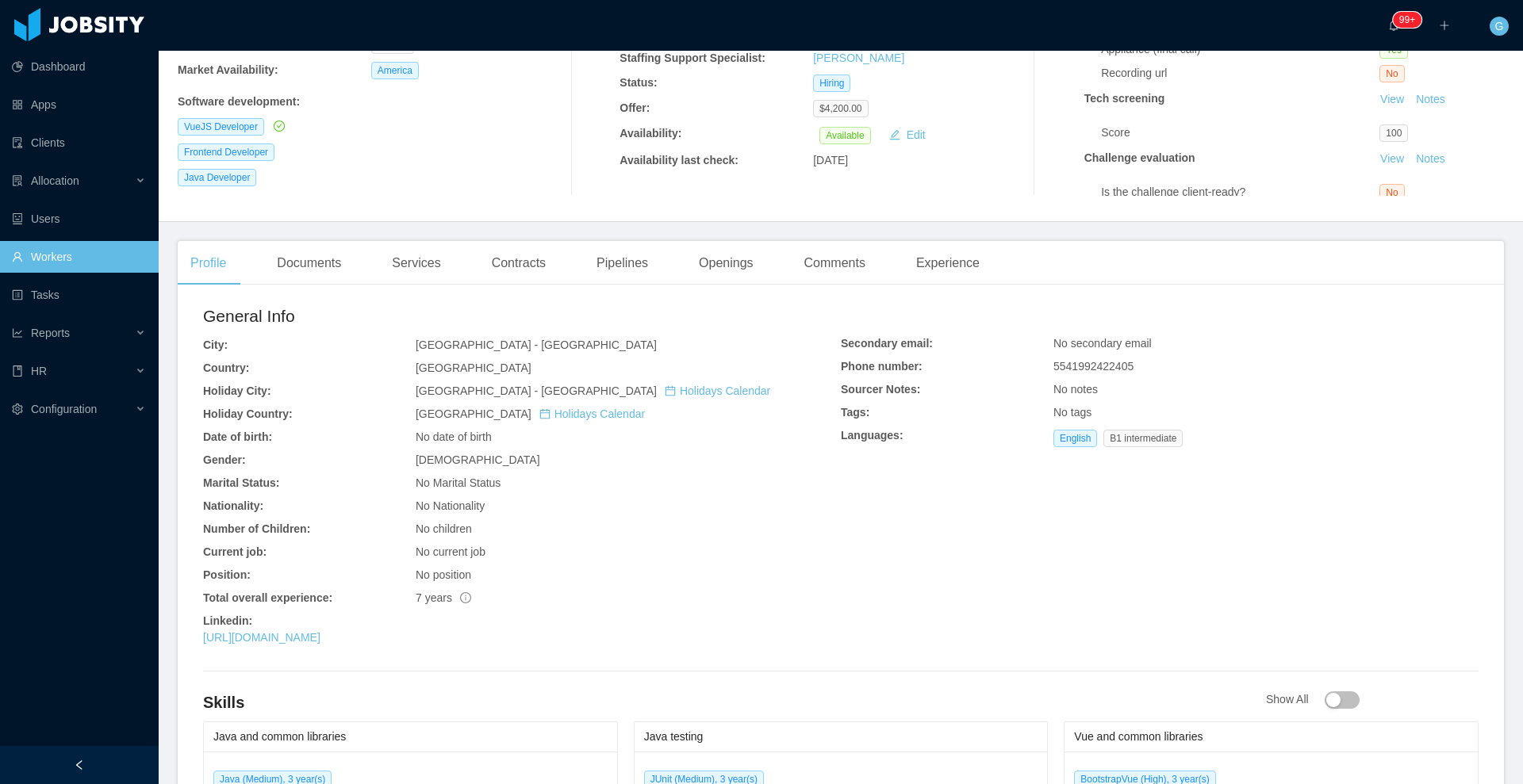
scroll to position [396, 0]
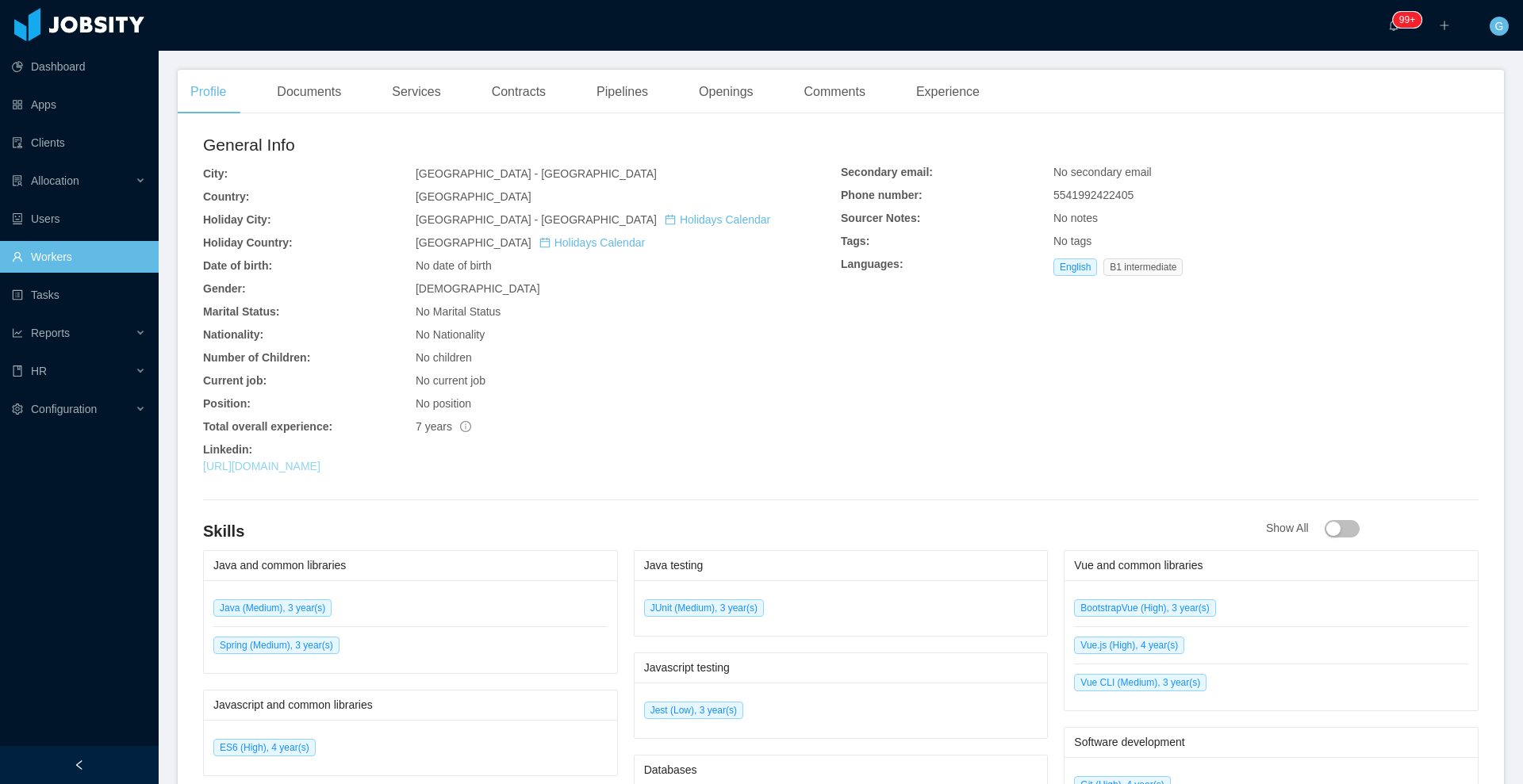
click at [320, 463] on link "[URL][DOMAIN_NAME]" at bounding box center [262, 466] width 117 height 13
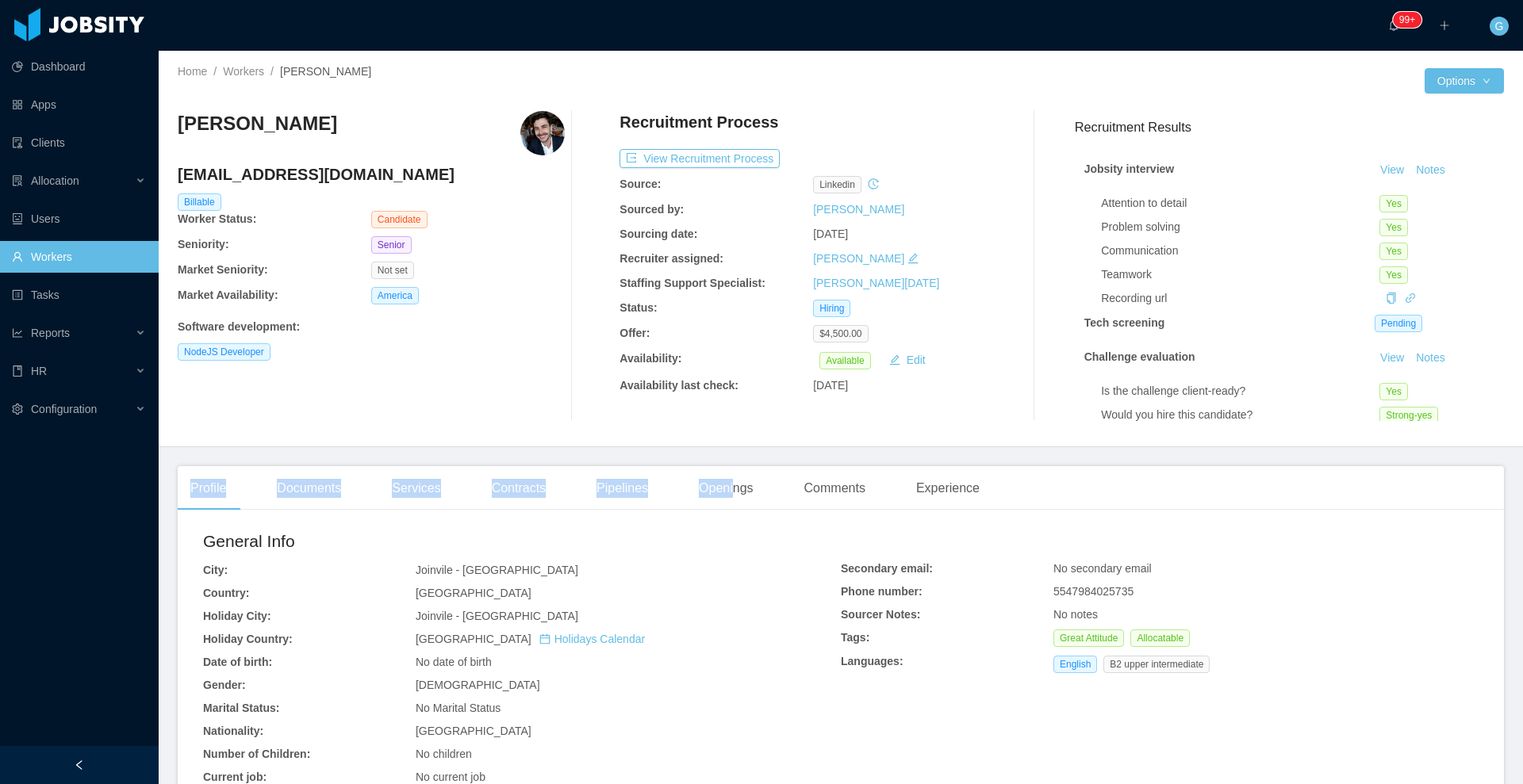
click at [724, 463] on main "Home / Workers / [PERSON_NAME] / Options [PERSON_NAME] [EMAIL_ADDRESS][DOMAIN_N…" at bounding box center [840, 417] width 1364 height 734
click at [721, 479] on div "Openings" at bounding box center [726, 488] width 80 height 45
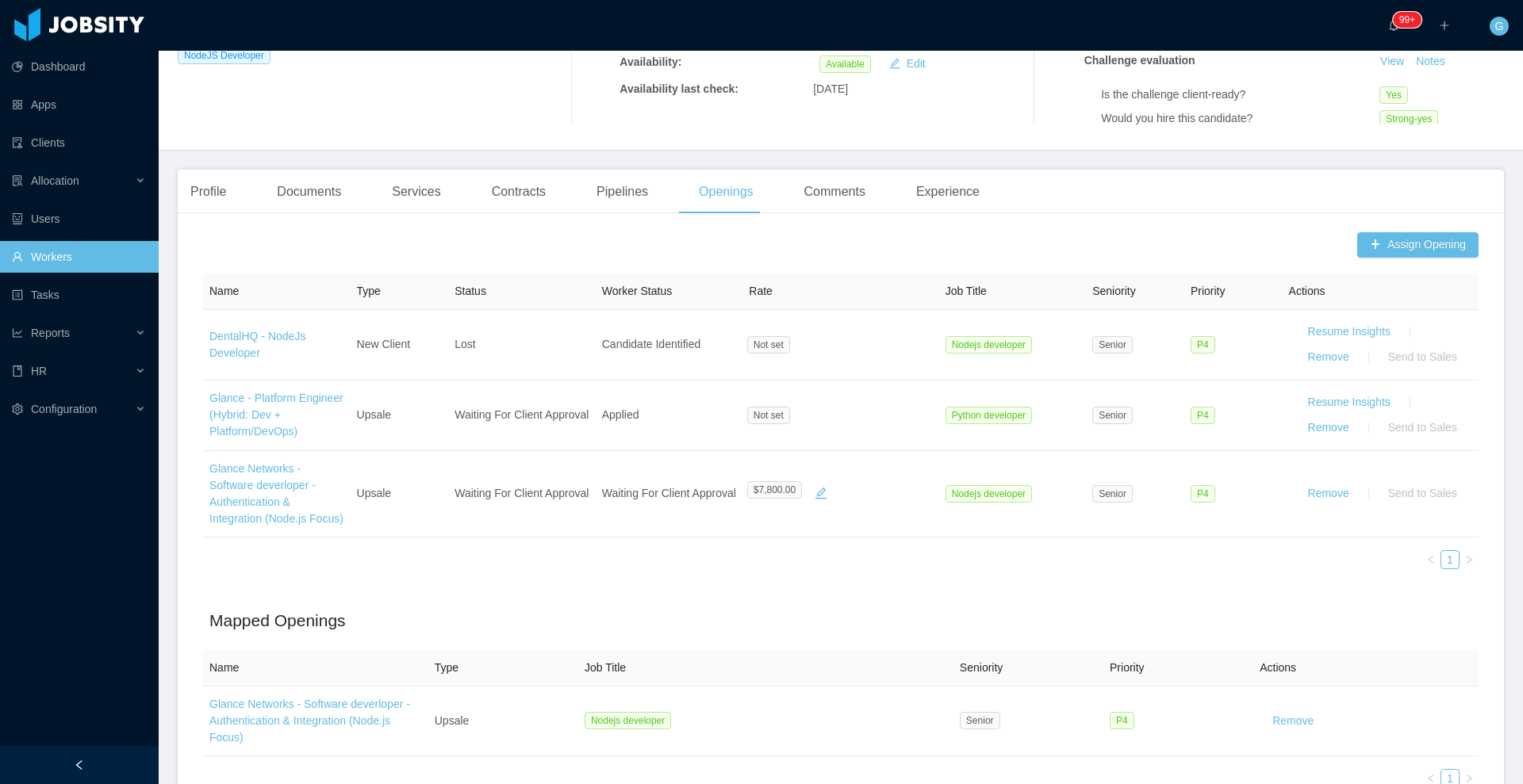
scroll to position [297, 0]
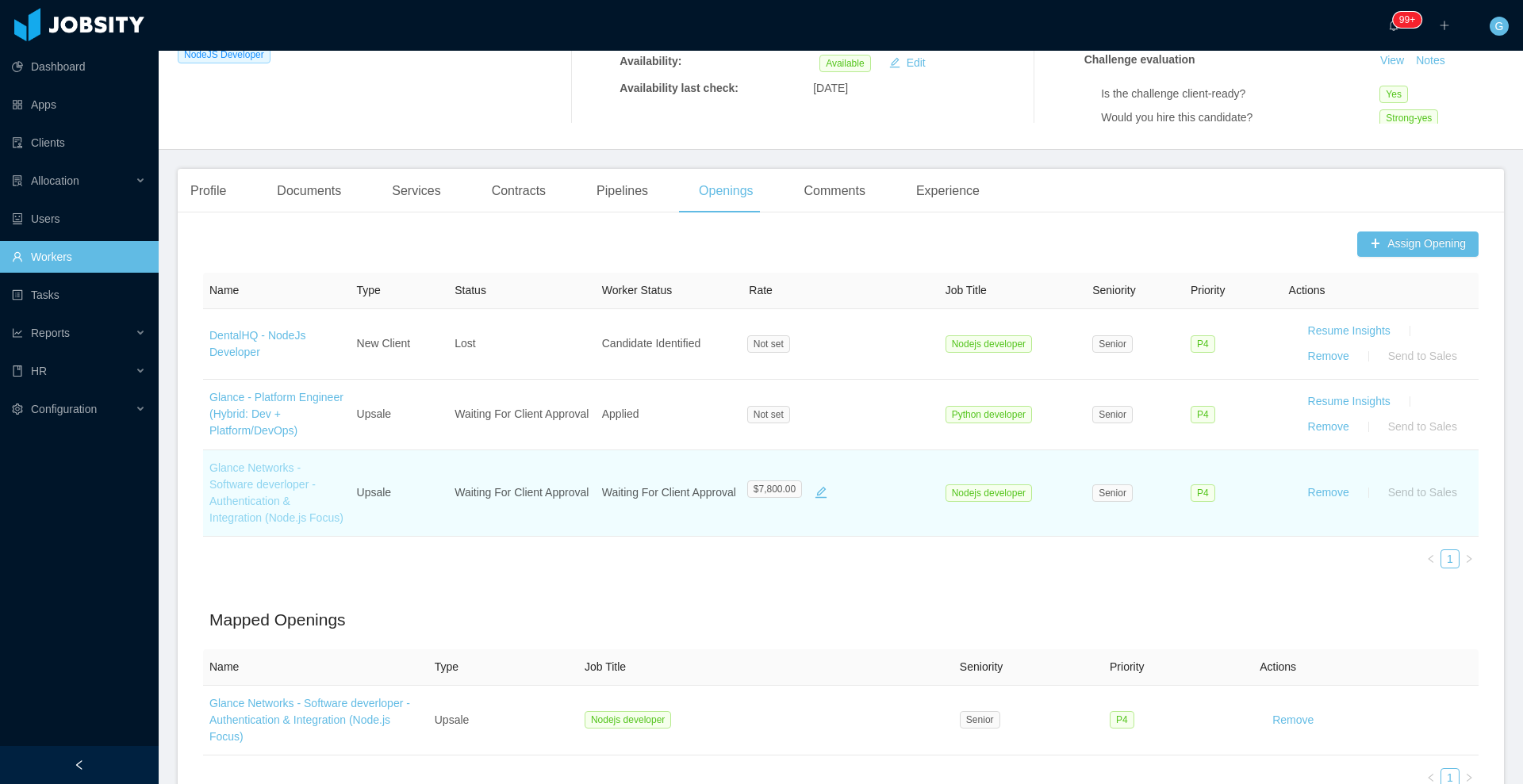
click at [246, 496] on link "Glance Networks - Software deverloper - Authentication & Integration (Node.js F…" at bounding box center [276, 492] width 134 height 63
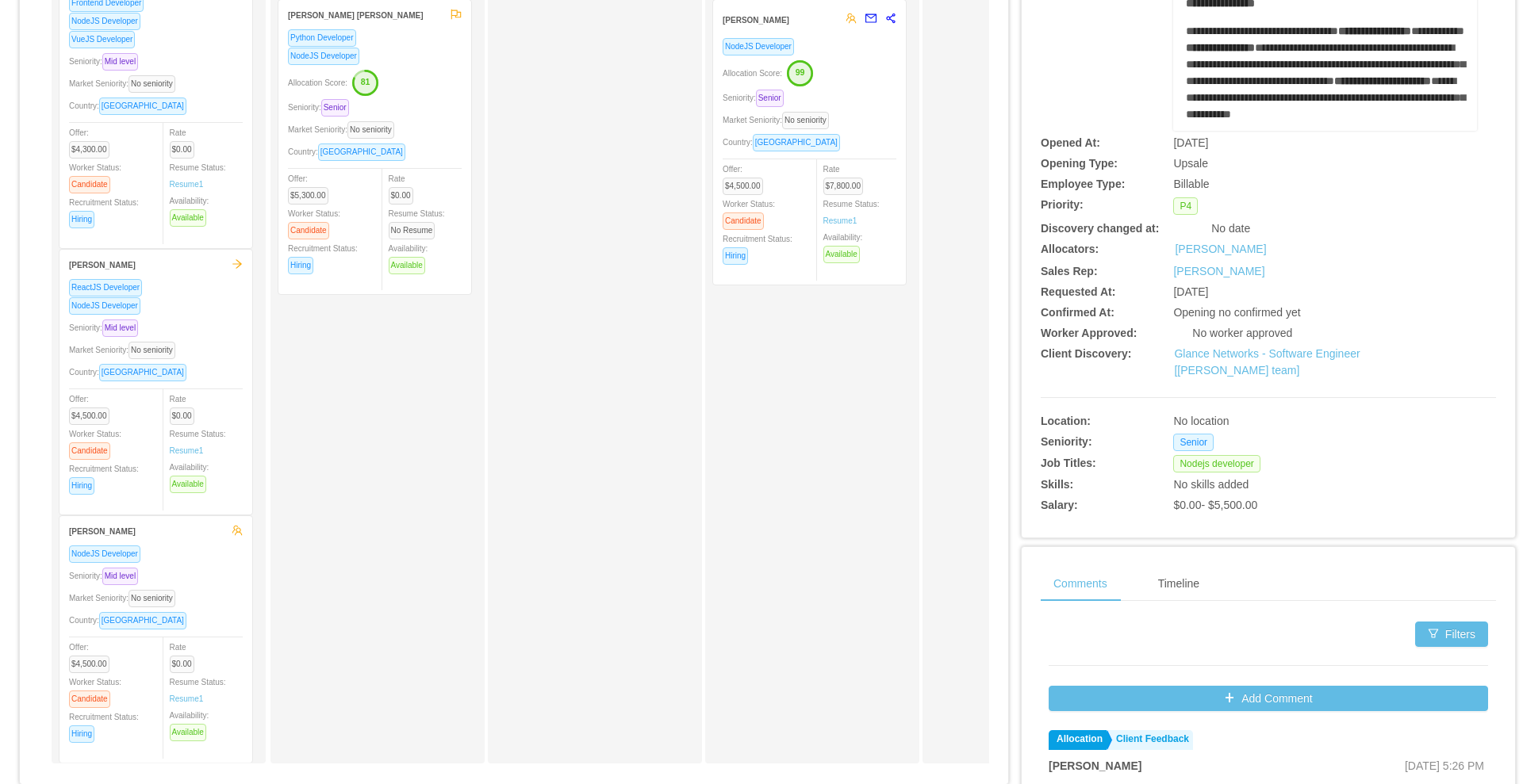
scroll to position [568, 0]
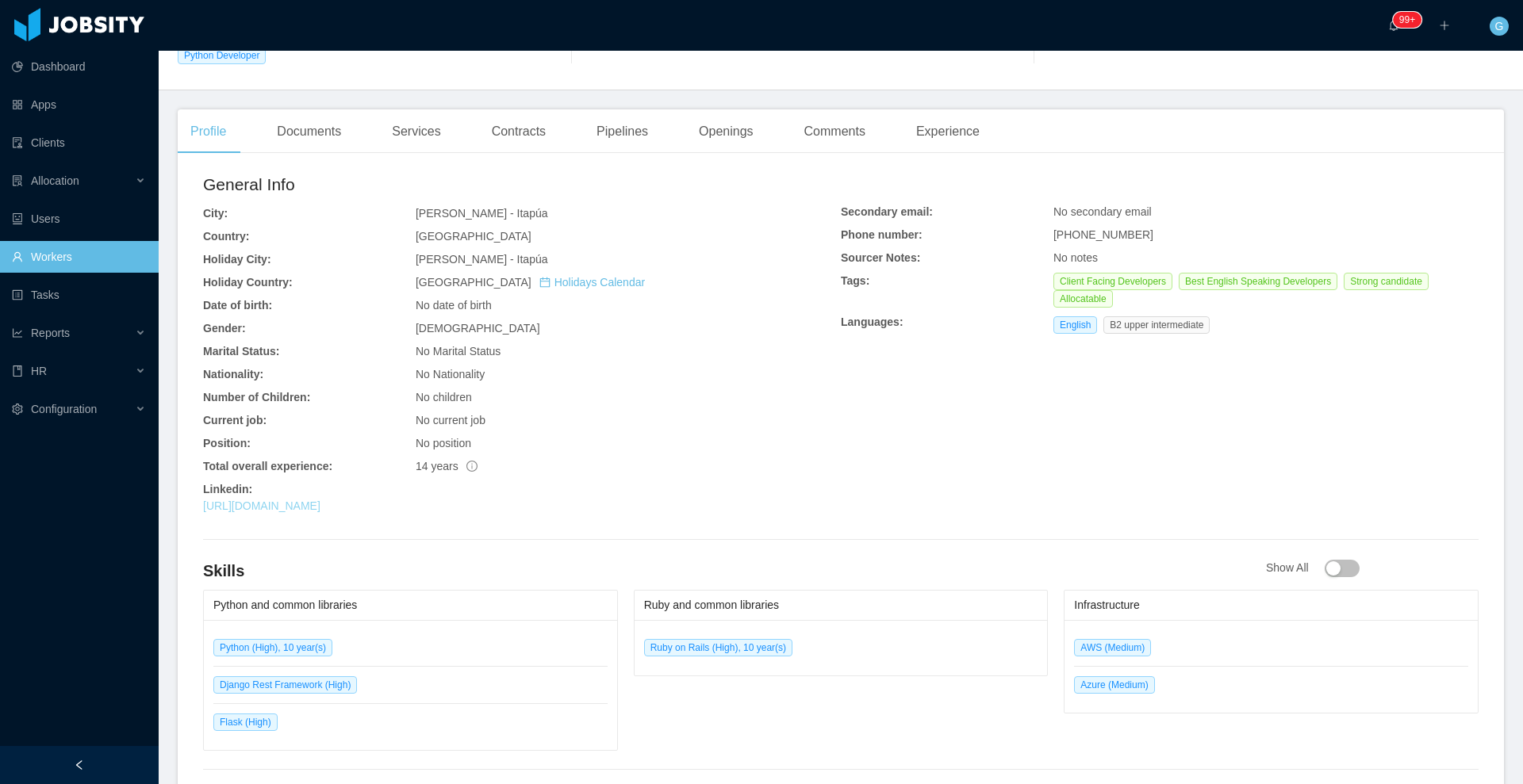
scroll to position [491, 0]
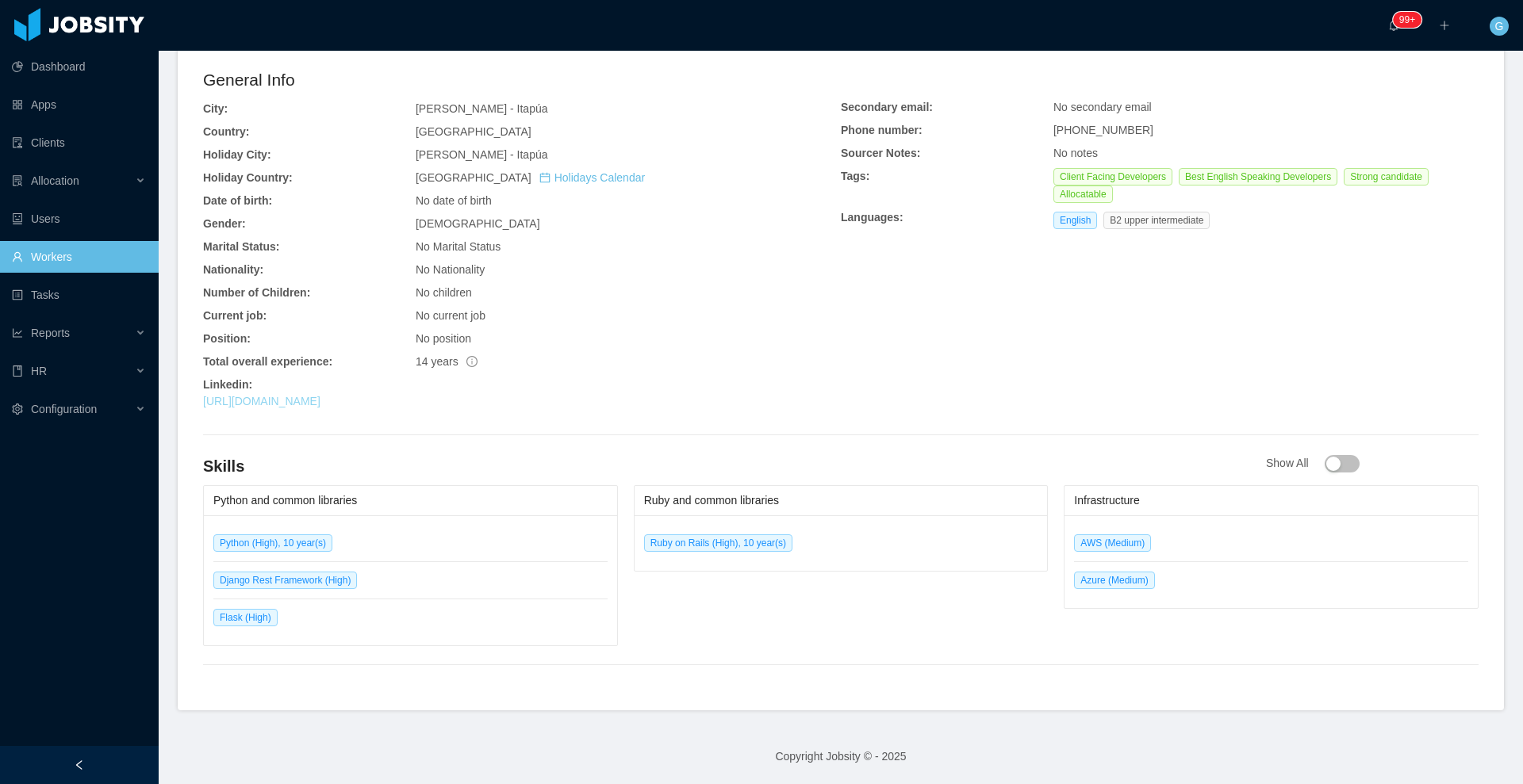
click at [292, 401] on link "[URL][DOMAIN_NAME]" at bounding box center [262, 401] width 117 height 13
